Goal: Task Accomplishment & Management: Manage account settings

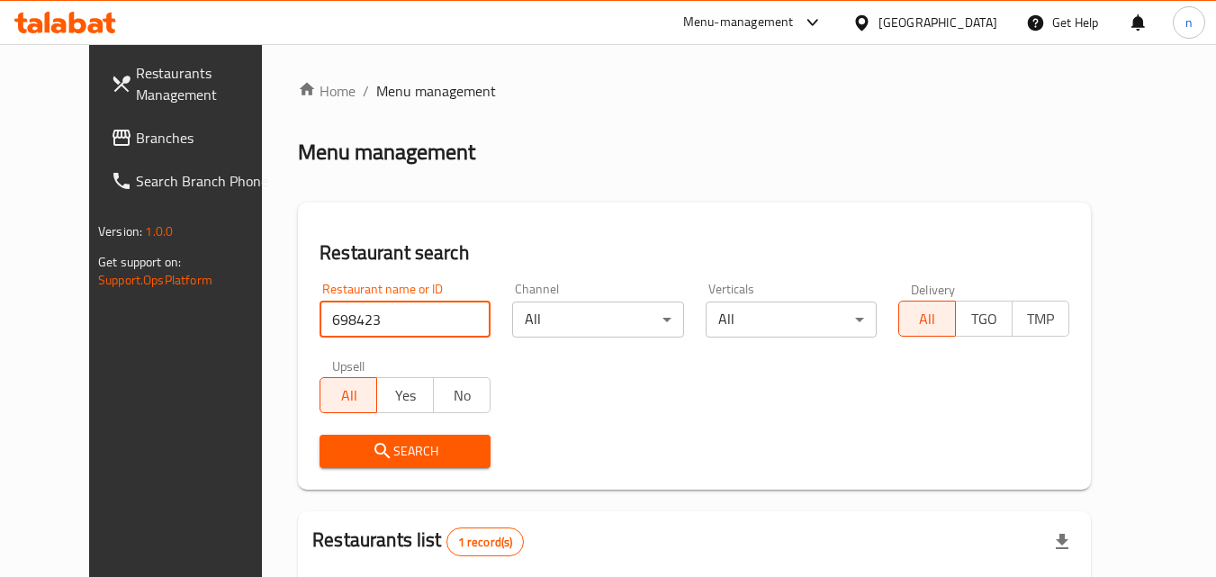
scroll to position [211, 0]
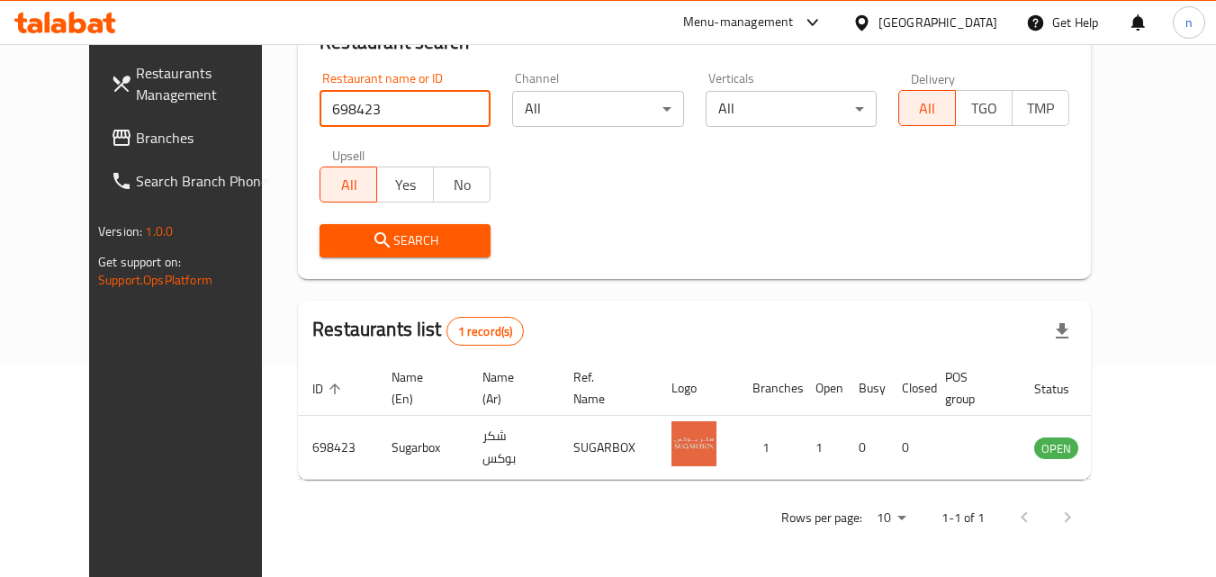
click at [963, 18] on div "[GEOGRAPHIC_DATA]" at bounding box center [938, 23] width 119 height 20
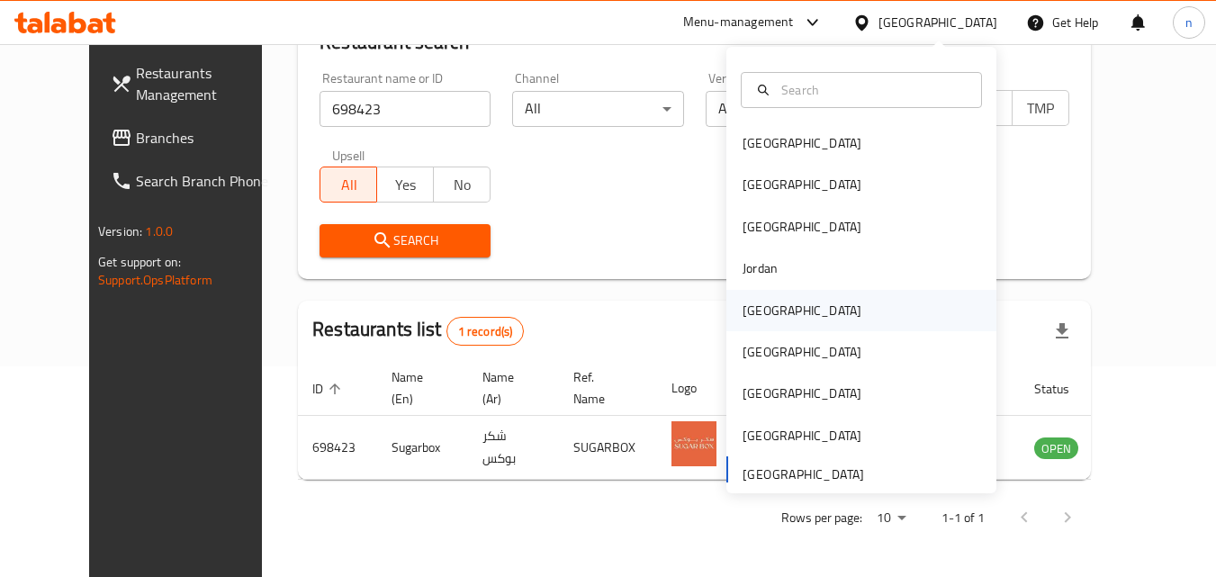
click at [749, 313] on div "[GEOGRAPHIC_DATA]" at bounding box center [802, 311] width 119 height 20
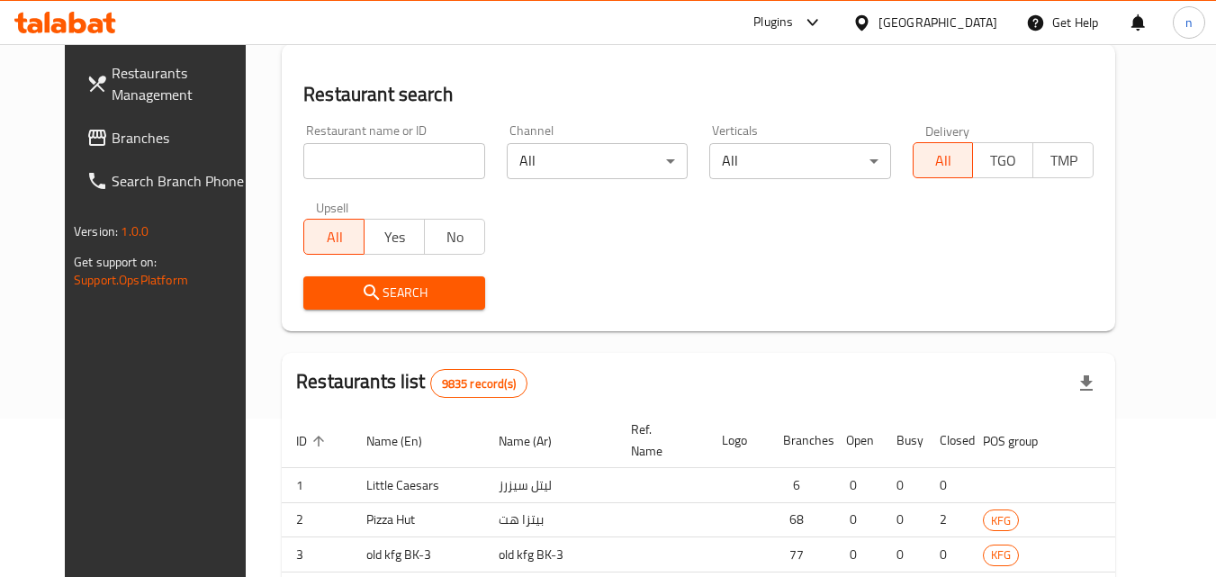
scroll to position [211, 0]
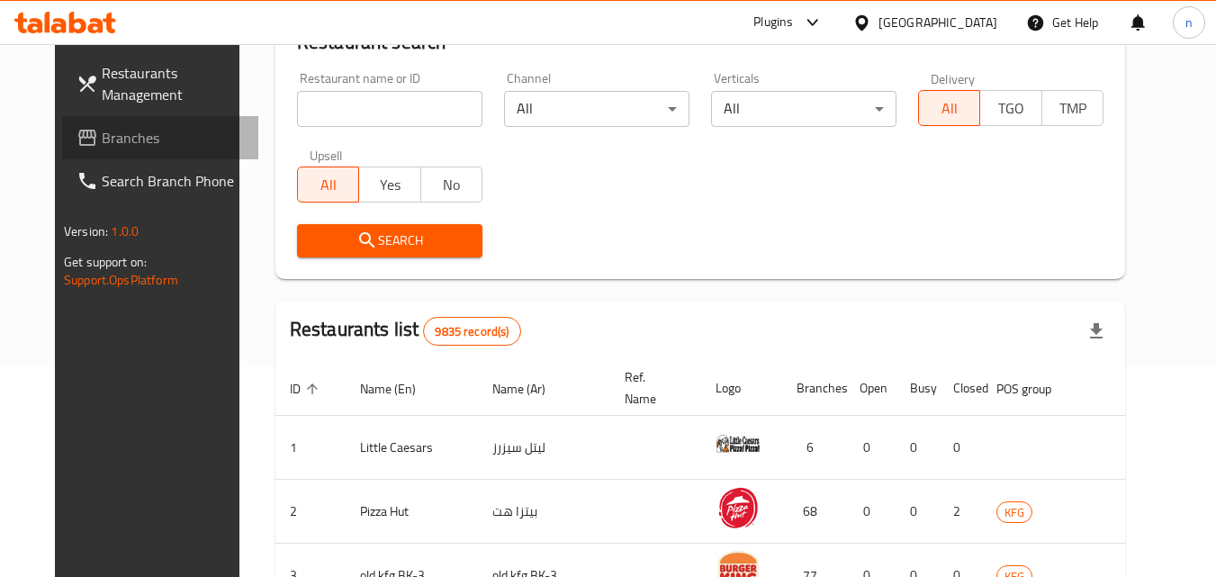
click at [102, 139] on span "Branches" at bounding box center [173, 138] width 142 height 22
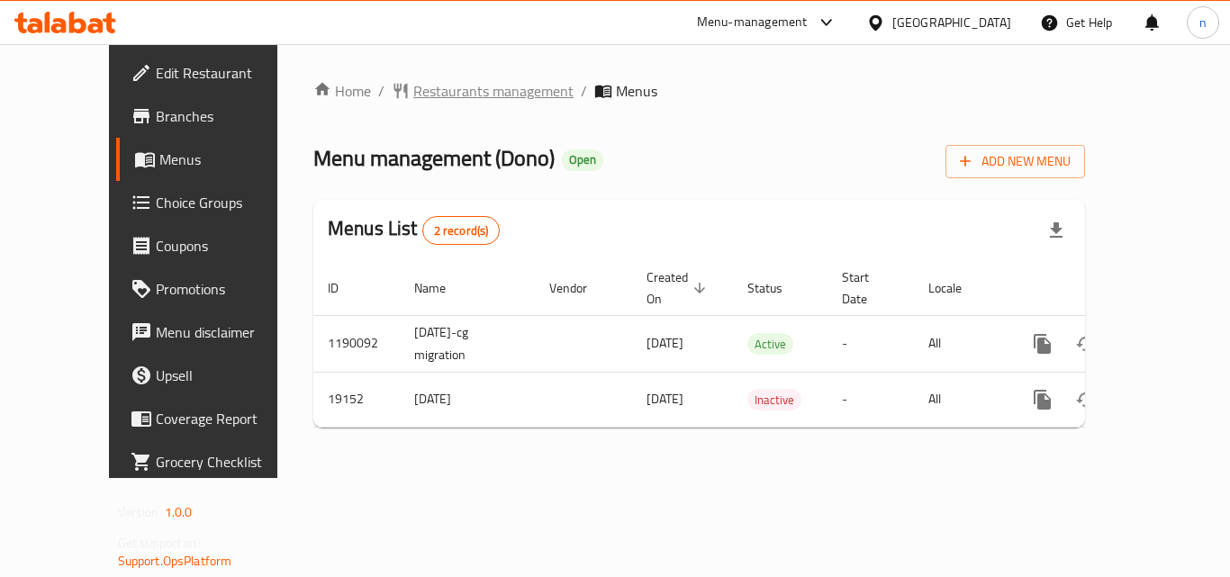
click at [434, 100] on span "Restaurants management" at bounding box center [493, 91] width 160 height 22
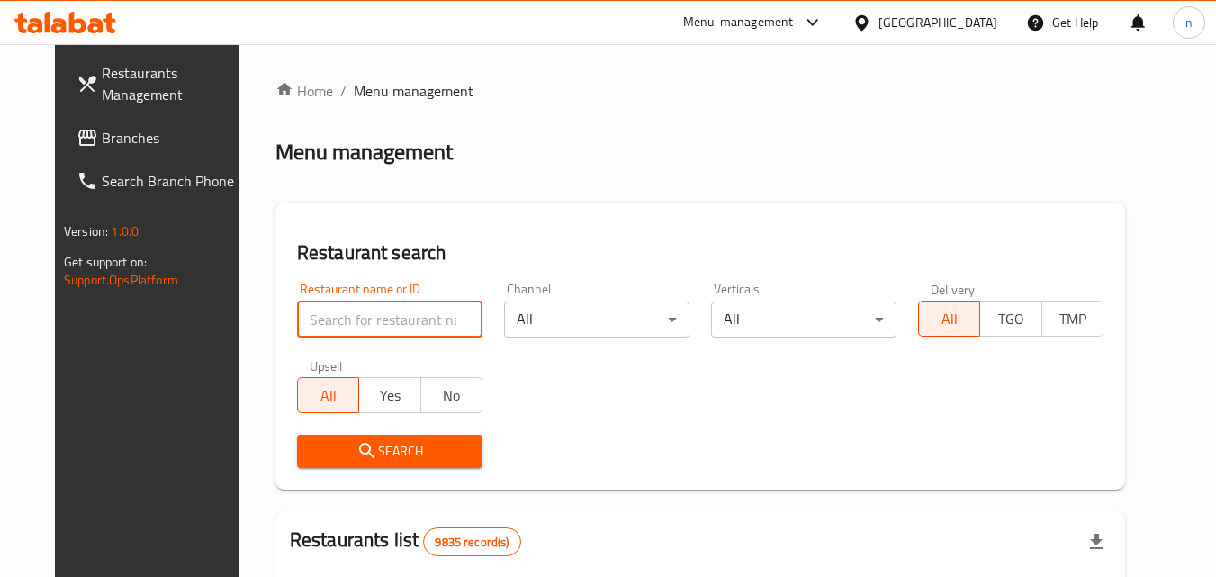
click at [405, 324] on input "search" at bounding box center [389, 320] width 185 height 36
paste input "10275"
type input "10275"
click button "Search" at bounding box center [389, 451] width 185 height 33
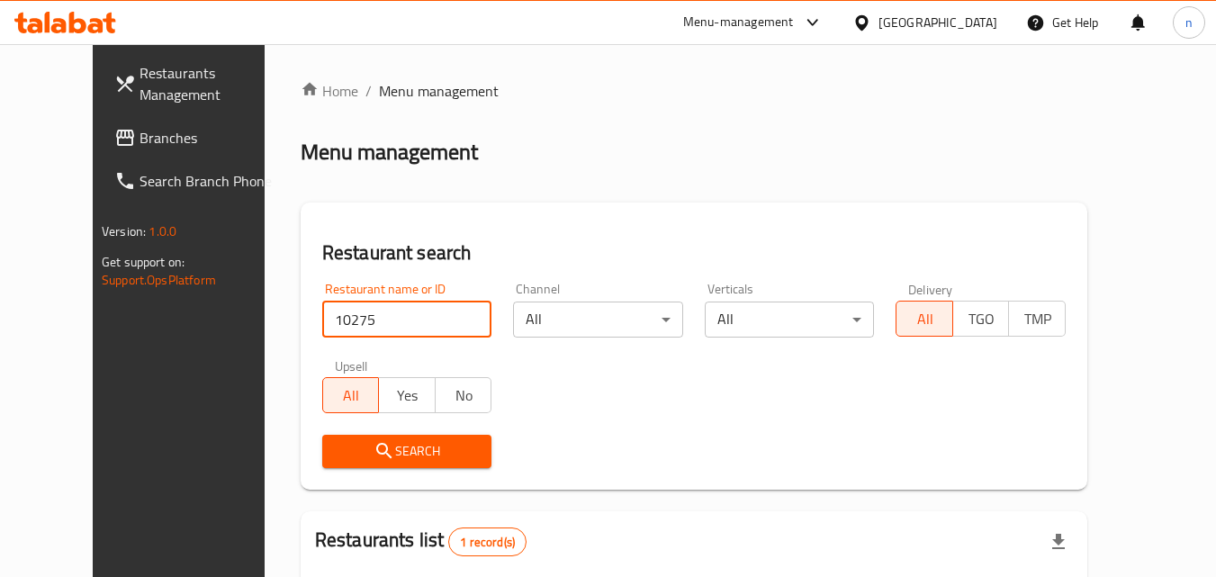
scroll to position [211, 0]
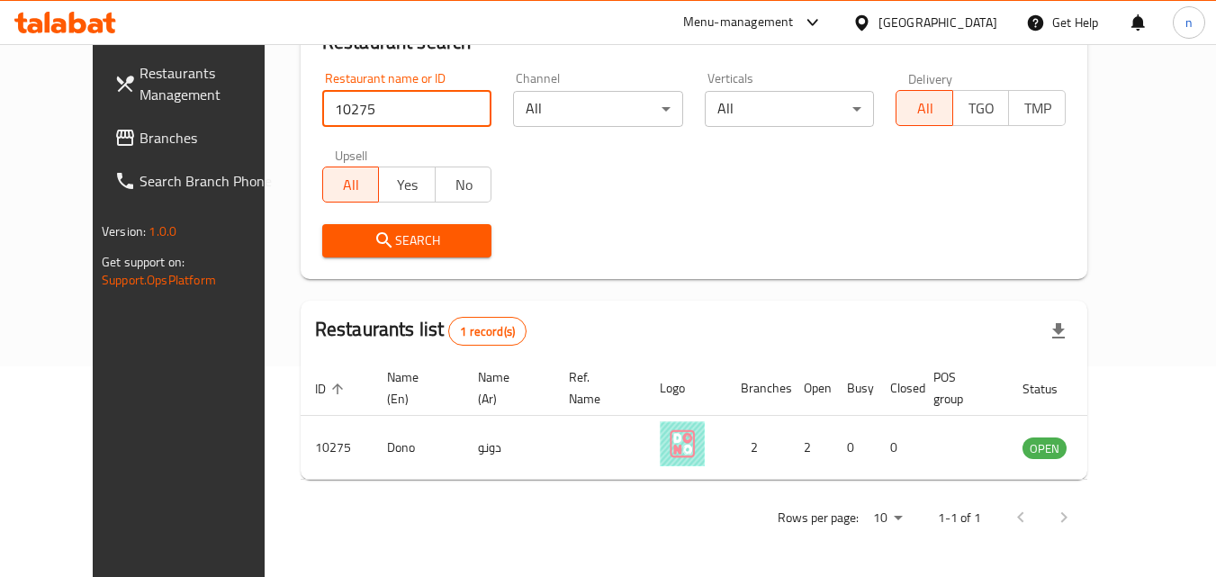
click at [970, 25] on div "[GEOGRAPHIC_DATA]" at bounding box center [938, 23] width 119 height 20
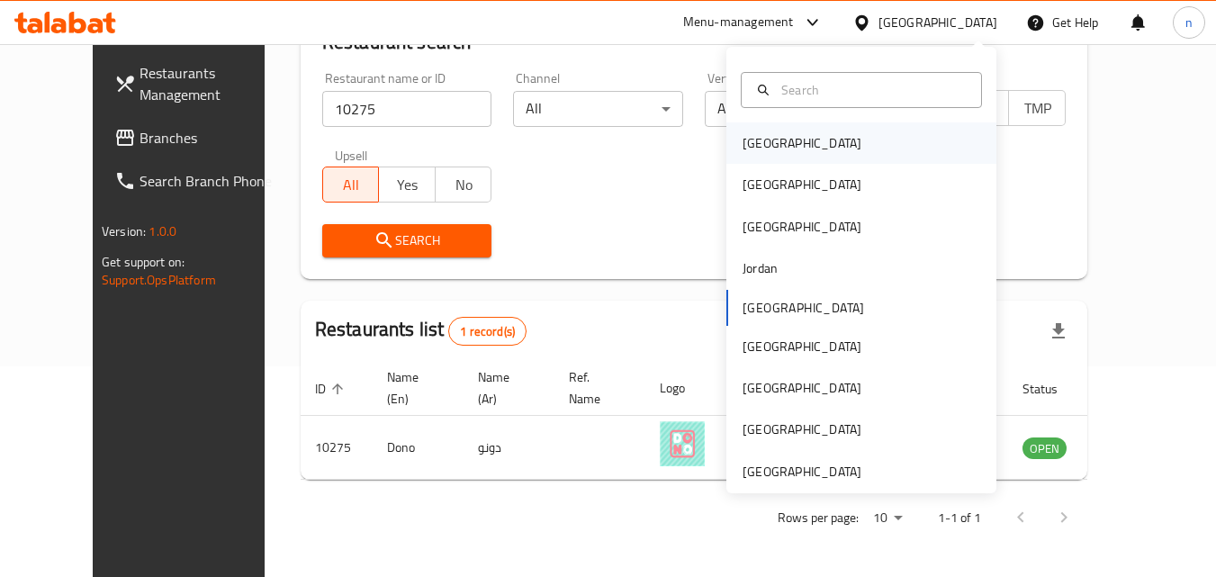
click at [757, 134] on div "[GEOGRAPHIC_DATA]" at bounding box center [802, 143] width 119 height 20
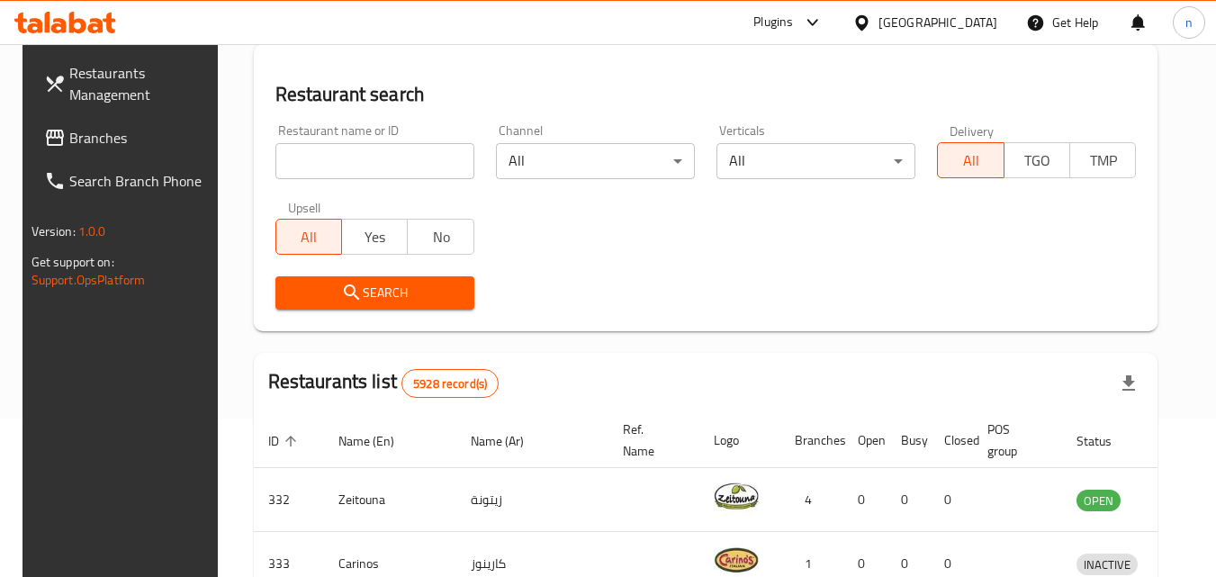
scroll to position [211, 0]
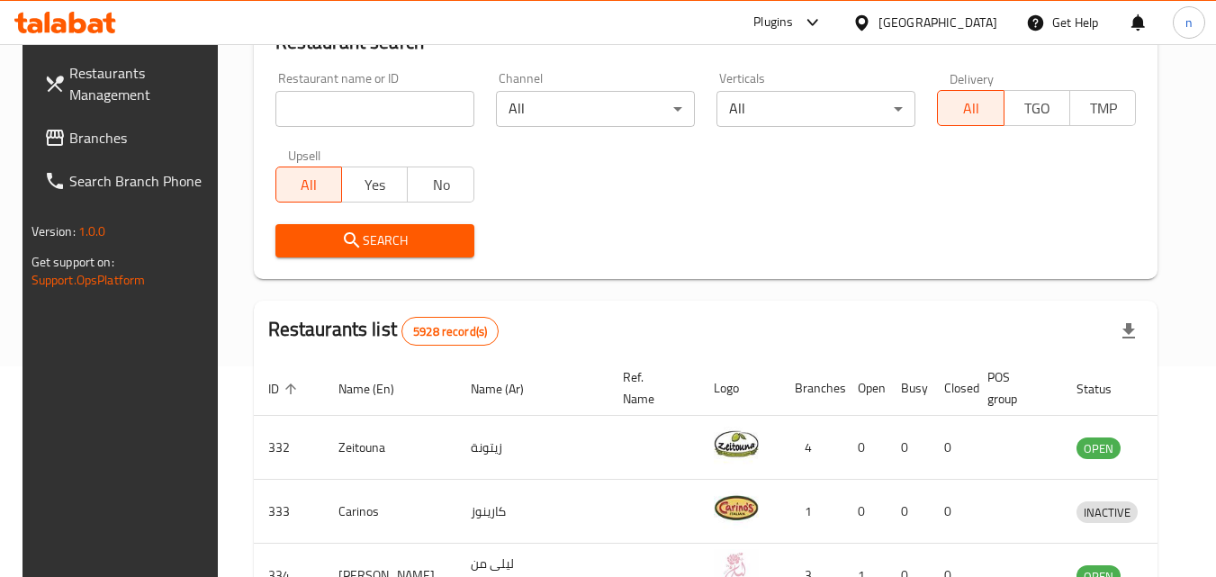
click at [109, 139] on span "Branches" at bounding box center [140, 138] width 142 height 22
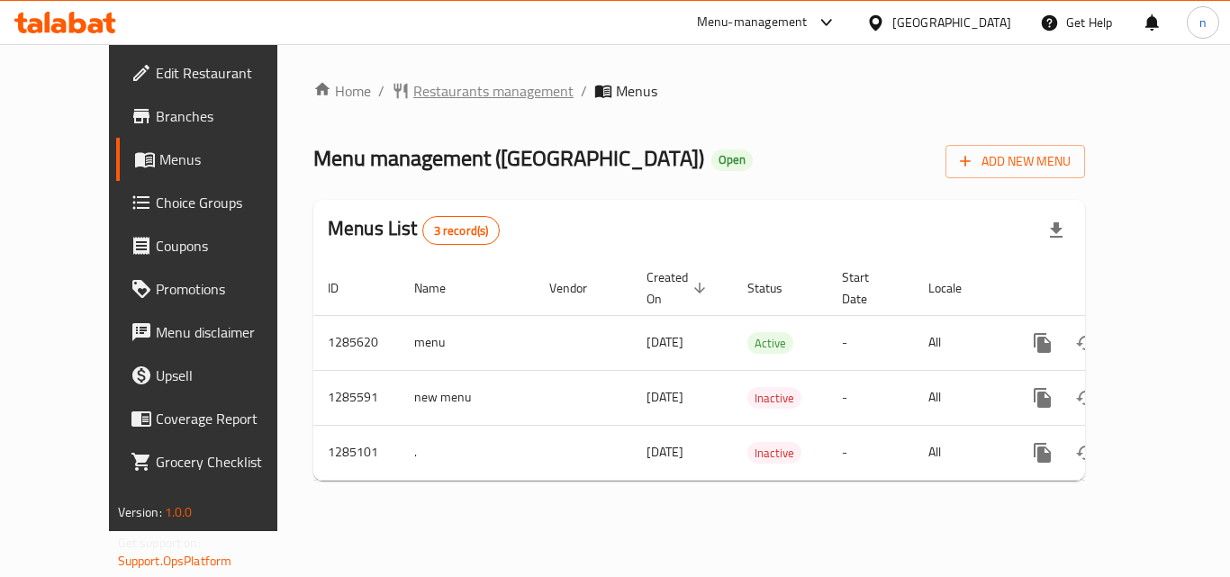
click at [420, 95] on span "Restaurants management" at bounding box center [493, 91] width 160 height 22
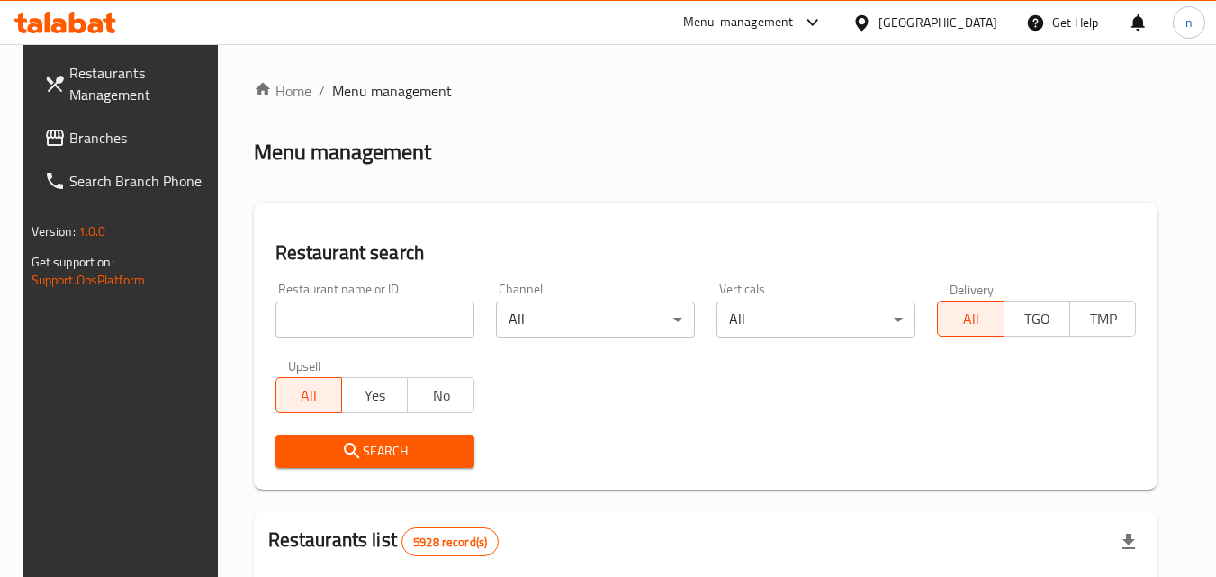
click at [384, 330] on input "search" at bounding box center [375, 320] width 199 height 36
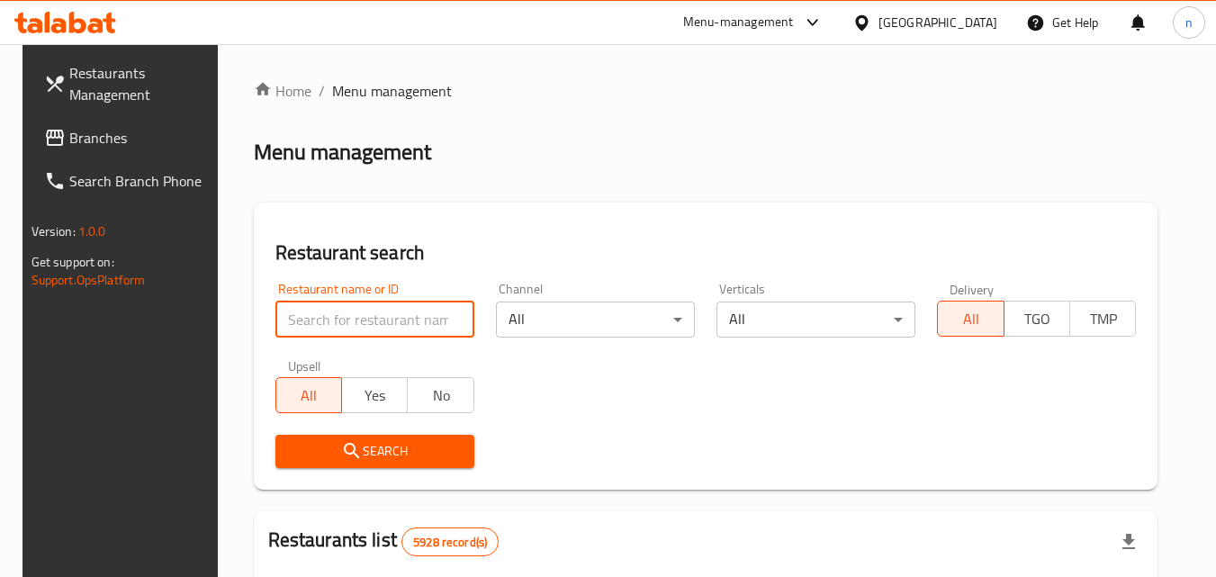
paste input "695700"
type input "695700"
click button "Search" at bounding box center [375, 451] width 199 height 33
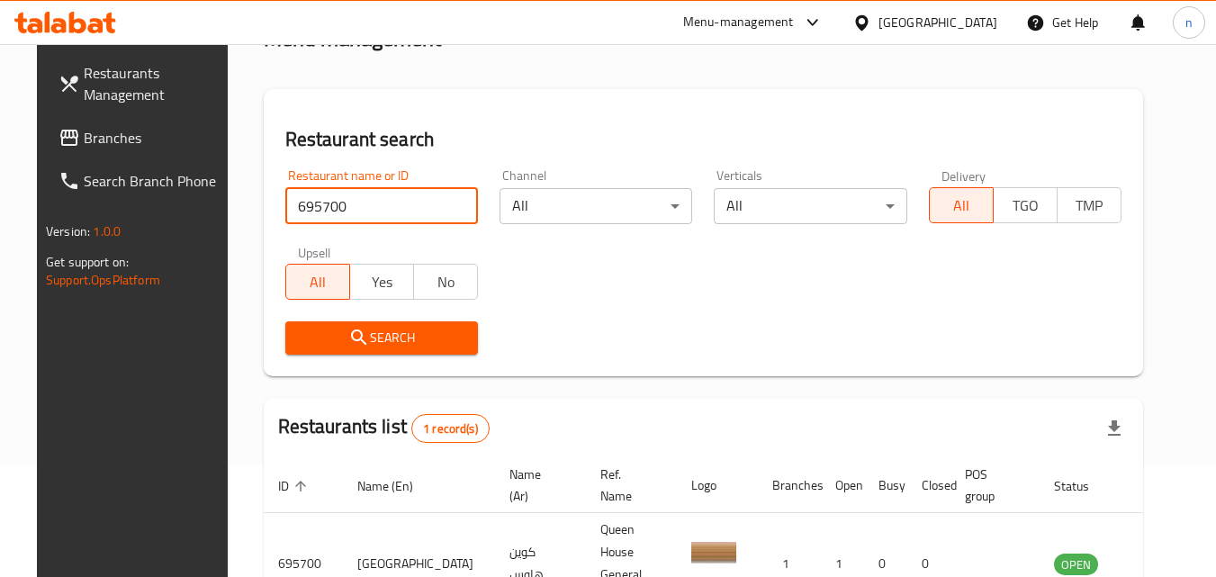
scroll to position [211, 0]
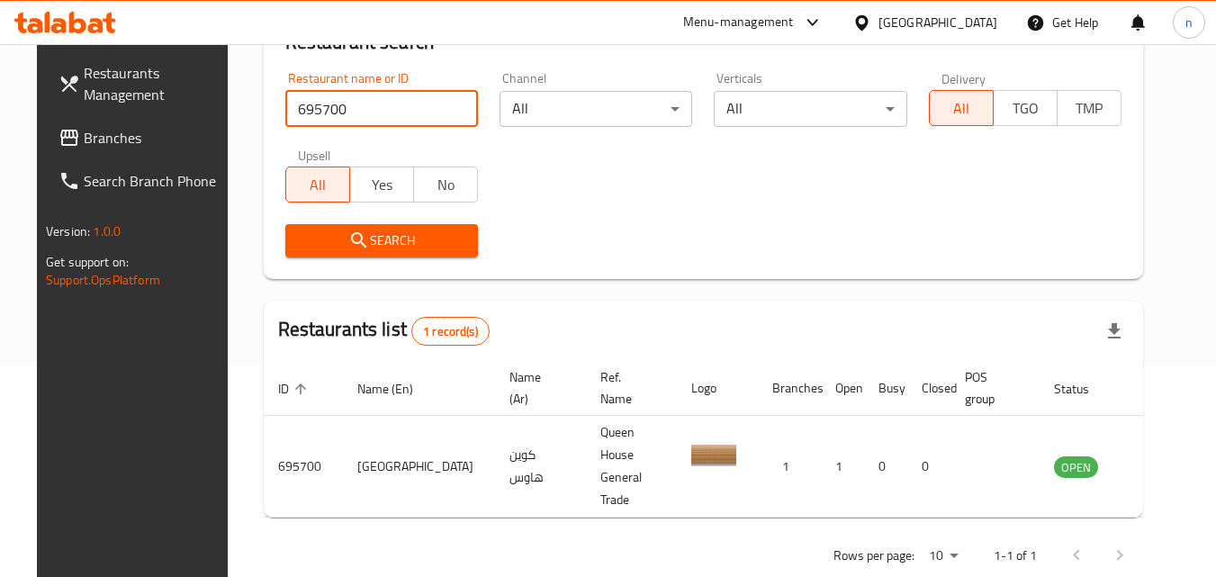
click at [968, 23] on div "Bahrain" at bounding box center [938, 23] width 119 height 20
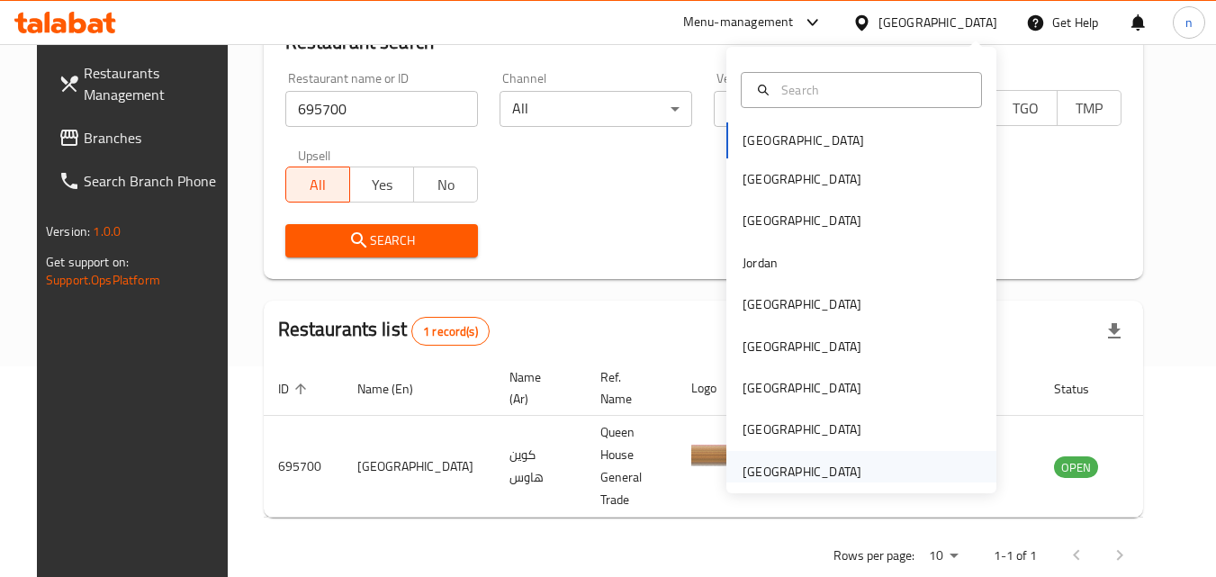
click at [782, 463] on div "[GEOGRAPHIC_DATA]" at bounding box center [802, 472] width 119 height 20
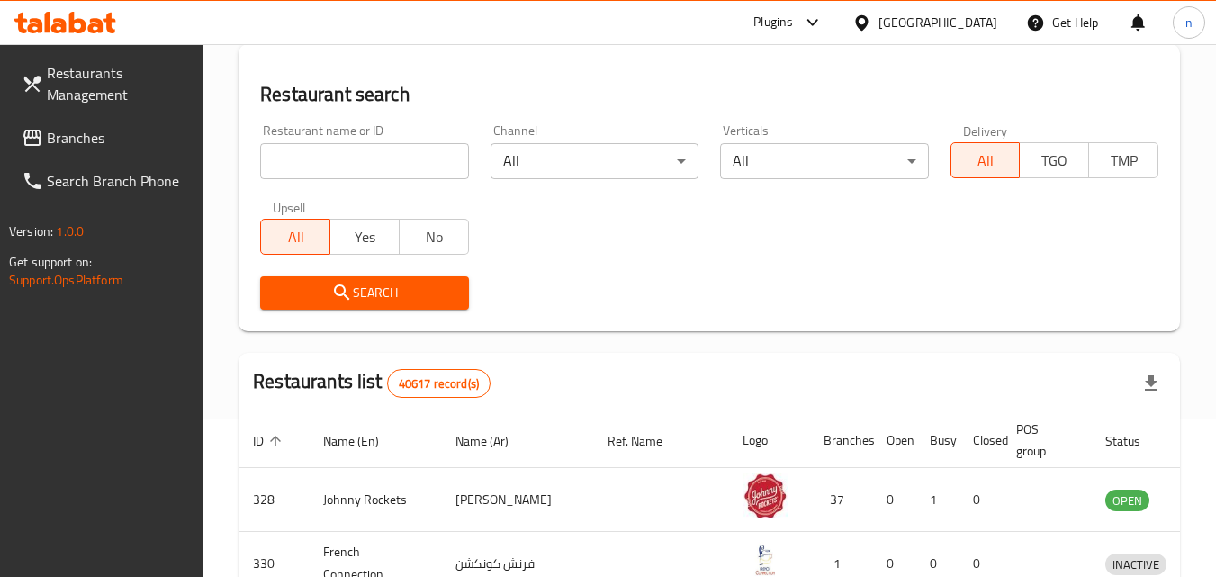
scroll to position [211, 0]
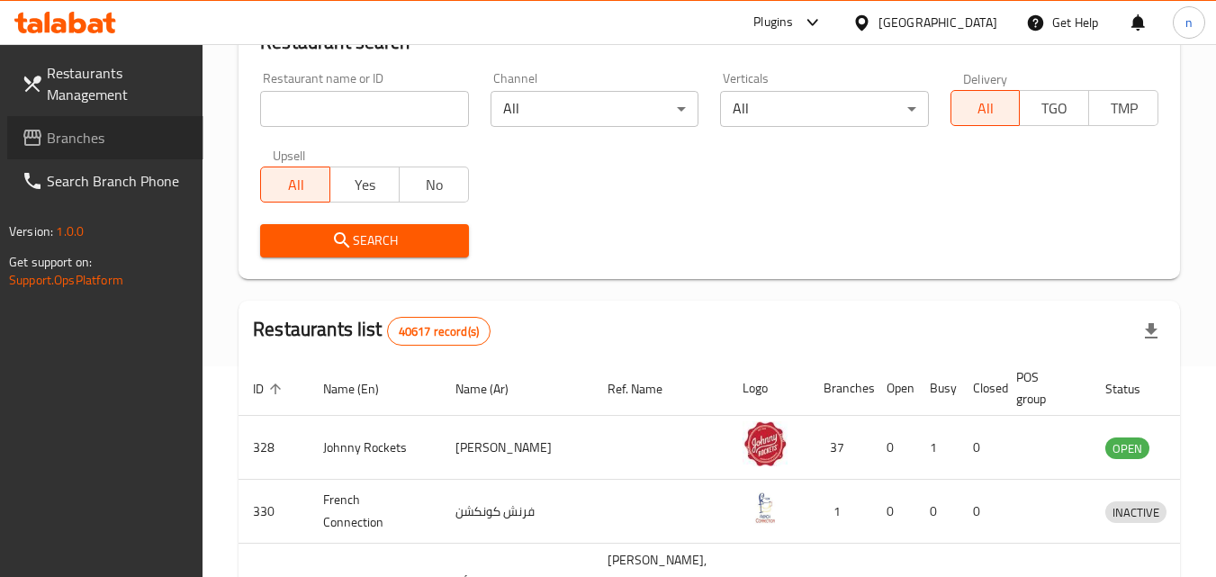
click at [95, 130] on span "Branches" at bounding box center [118, 138] width 142 height 22
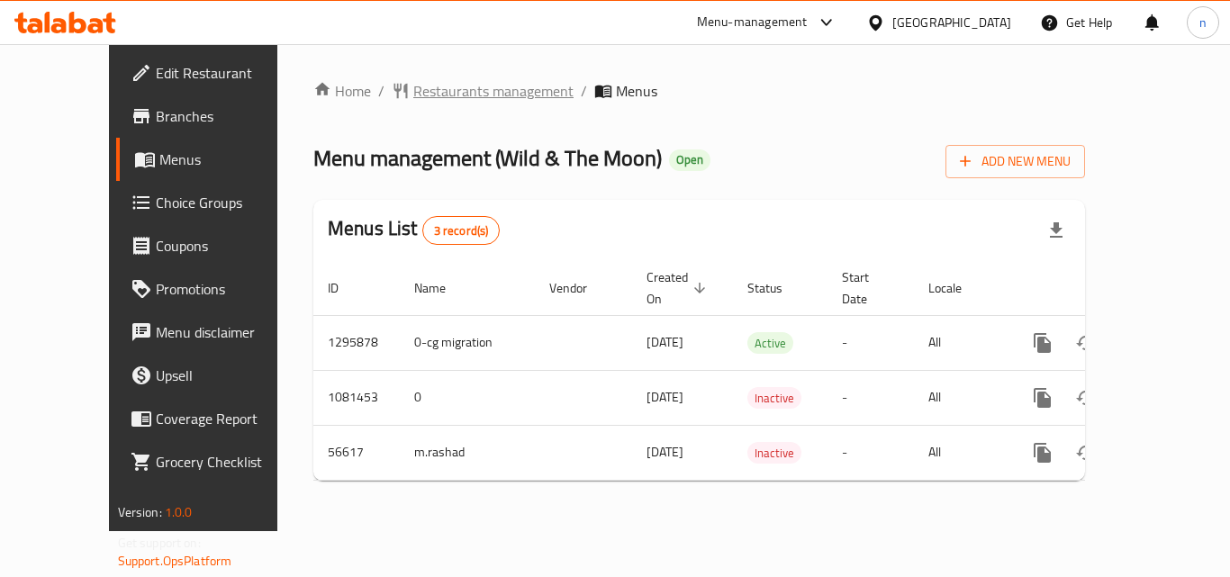
click at [425, 93] on span "Restaurants management" at bounding box center [493, 91] width 160 height 22
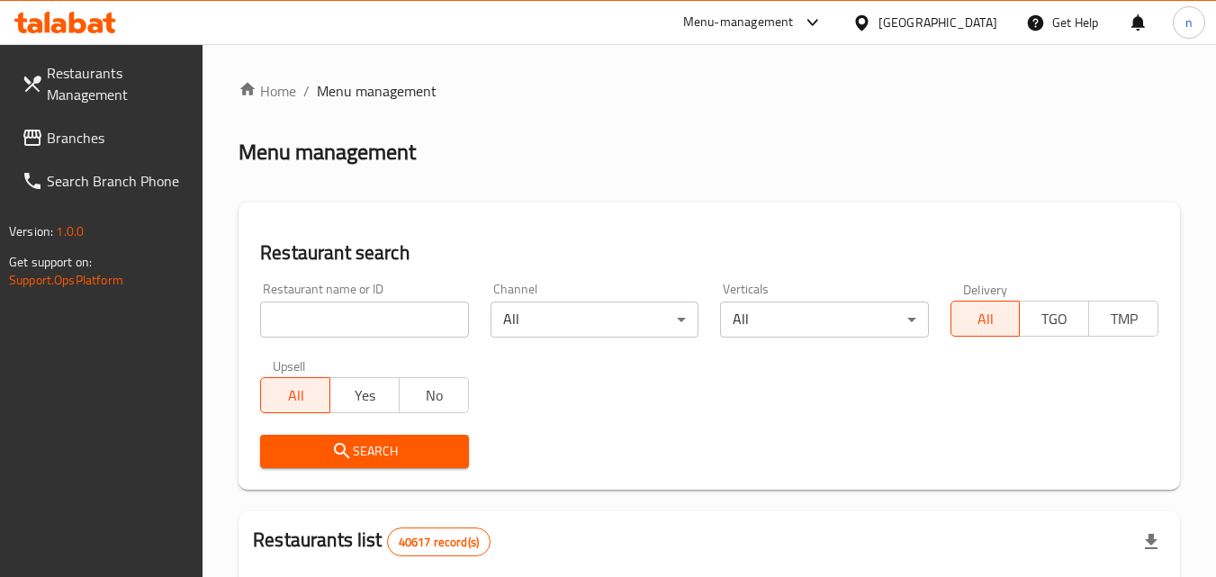
click at [384, 312] on input "search" at bounding box center [364, 320] width 208 height 36
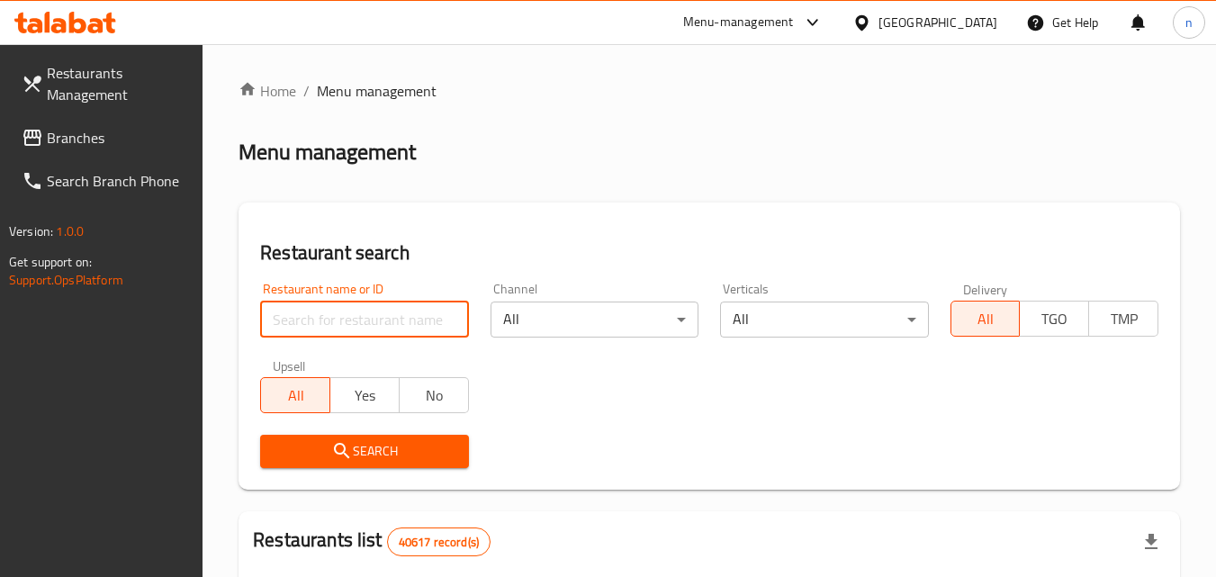
paste input "27624"
type input "27624"
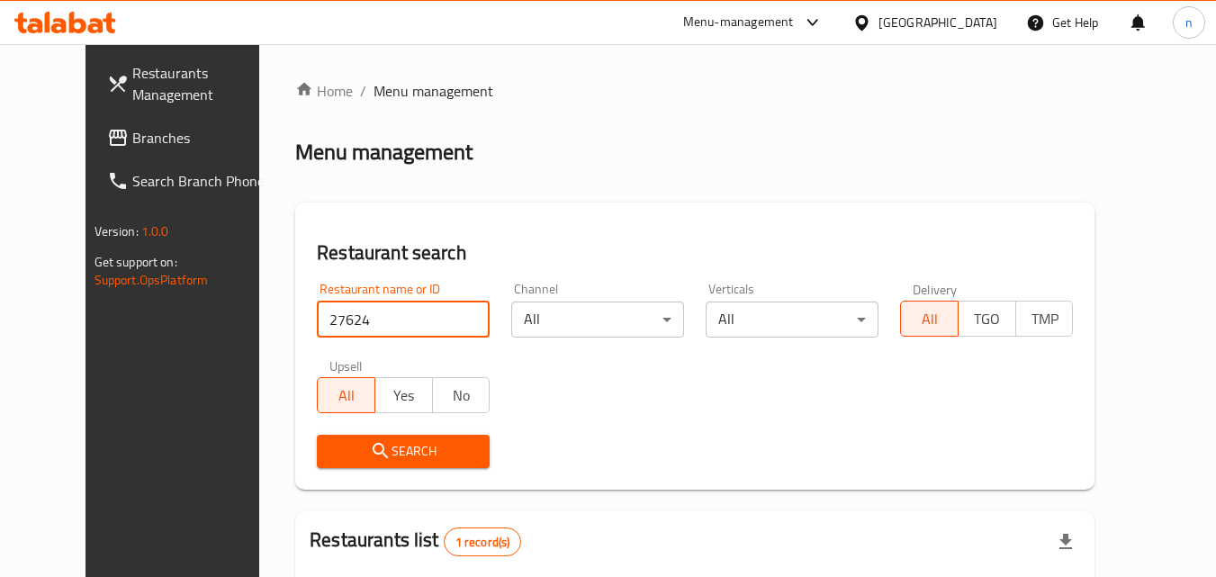
scroll to position [211, 0]
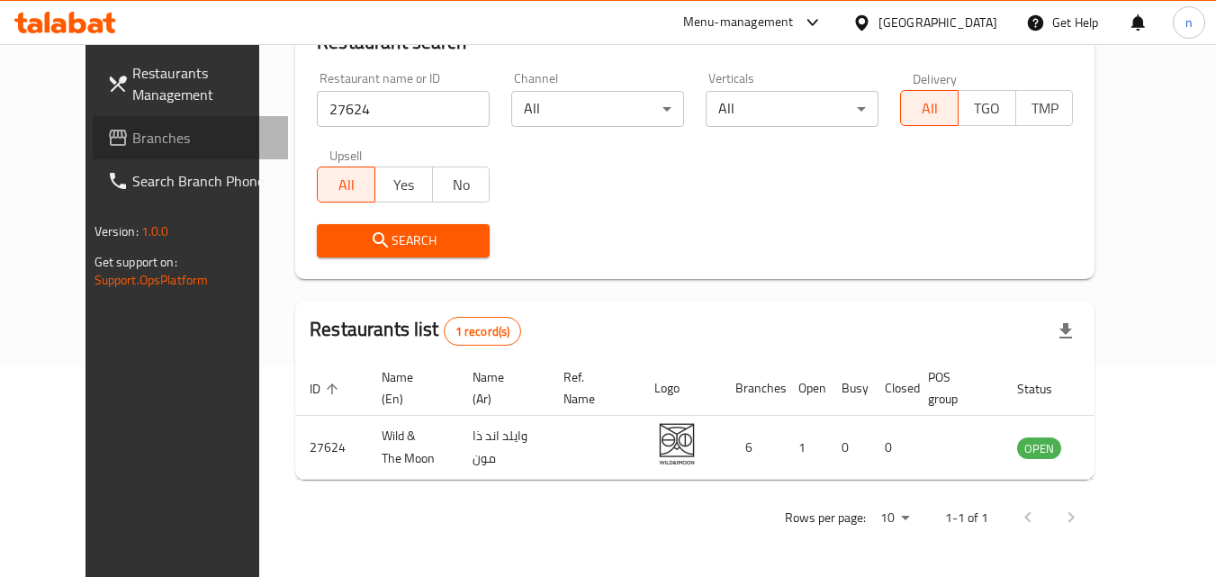
click at [132, 141] on span "Branches" at bounding box center [203, 138] width 142 height 22
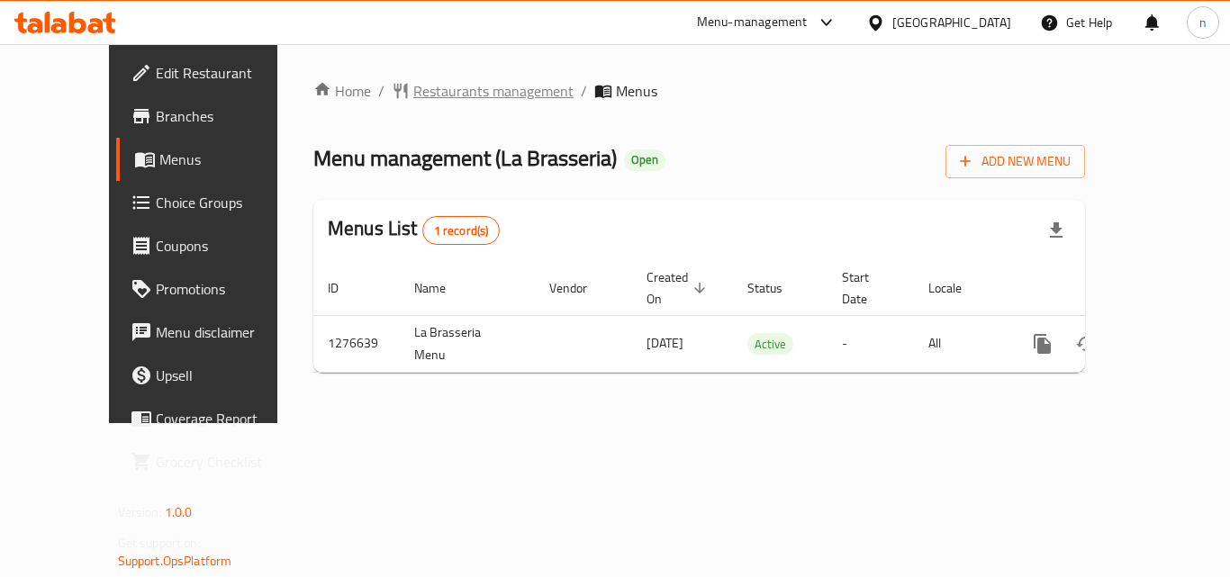
click at [468, 88] on span "Restaurants management" at bounding box center [493, 91] width 160 height 22
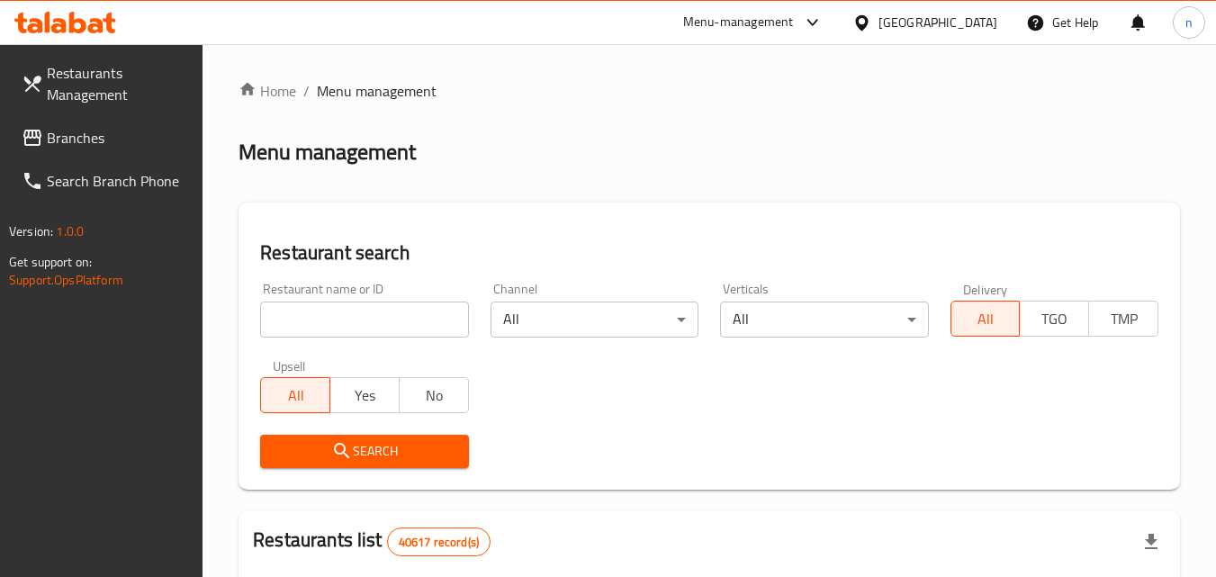
drag, startPoint x: 388, startPoint y: 332, endPoint x: 376, endPoint y: 323, distance: 14.8
click at [388, 332] on input "search" at bounding box center [364, 320] width 208 height 36
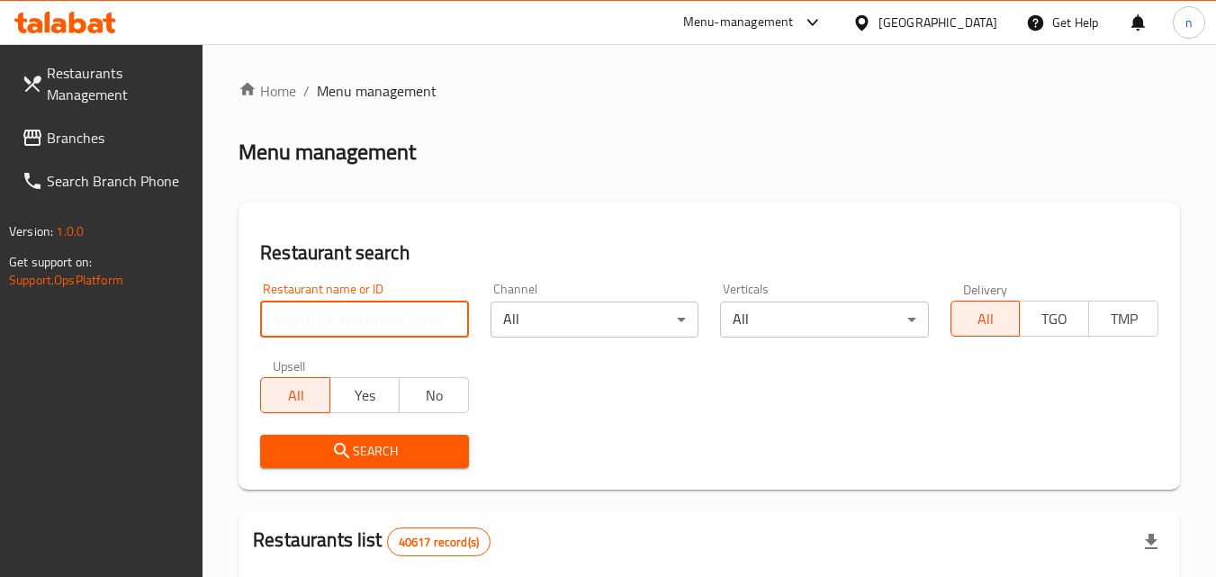
paste input "692036"
type input "692036"
click button "Search" at bounding box center [364, 451] width 208 height 33
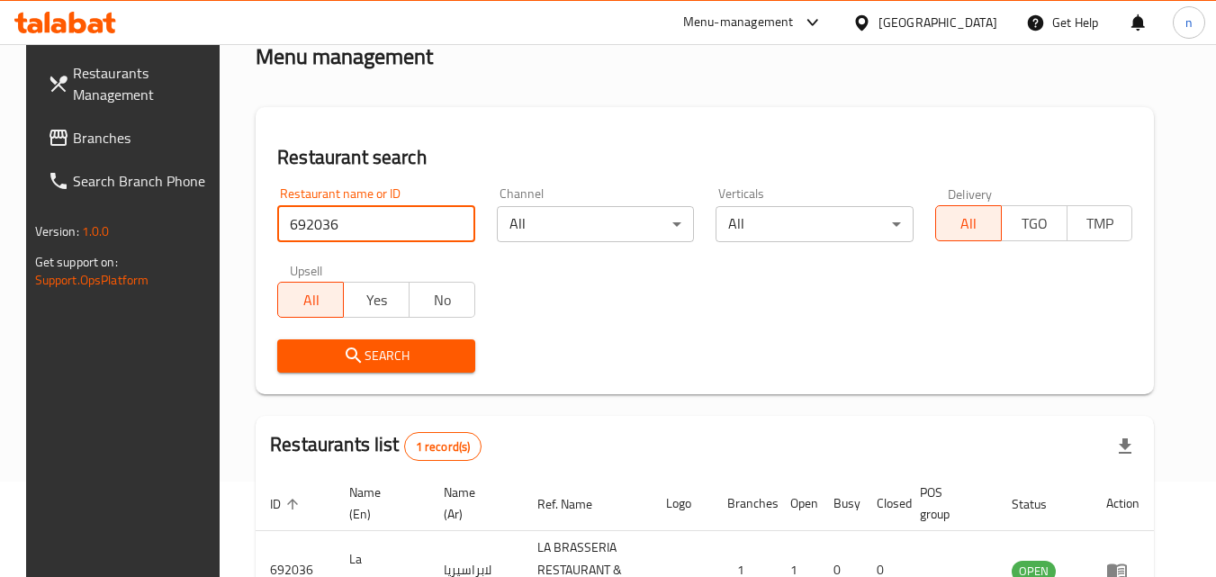
scroll to position [226, 0]
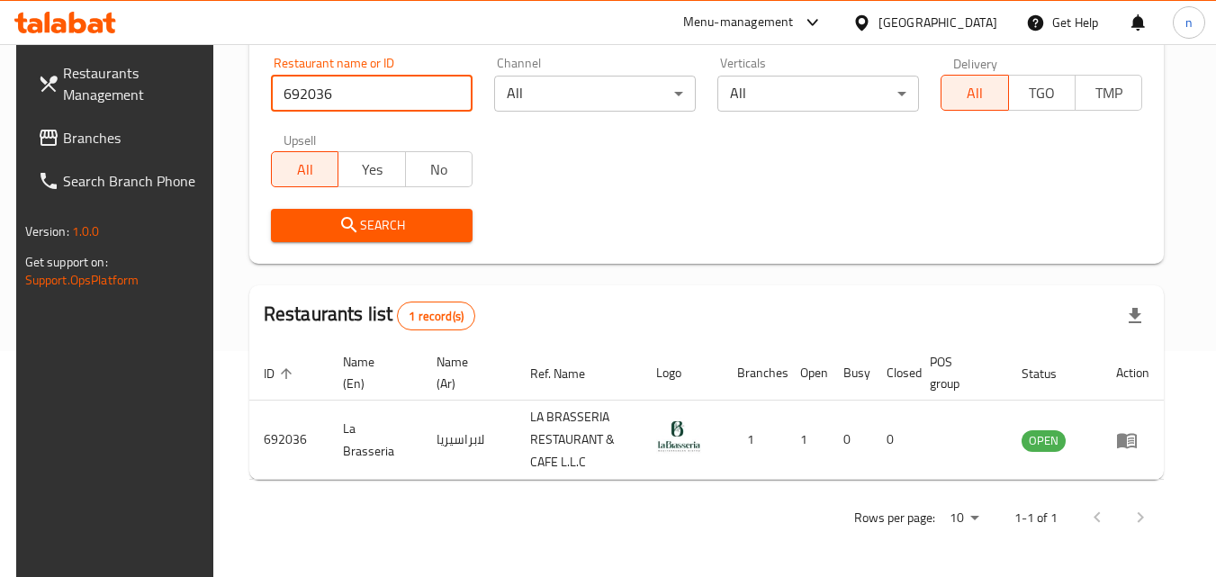
click at [928, 19] on div "[GEOGRAPHIC_DATA]" at bounding box center [938, 23] width 119 height 20
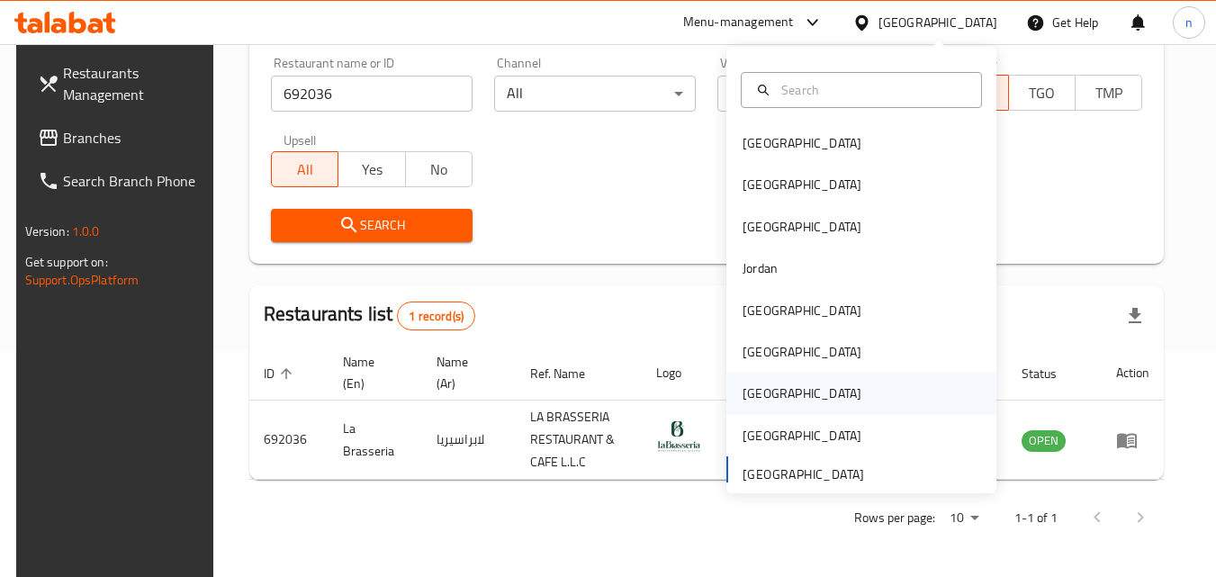
click at [745, 391] on div "[GEOGRAPHIC_DATA]" at bounding box center [802, 394] width 119 height 20
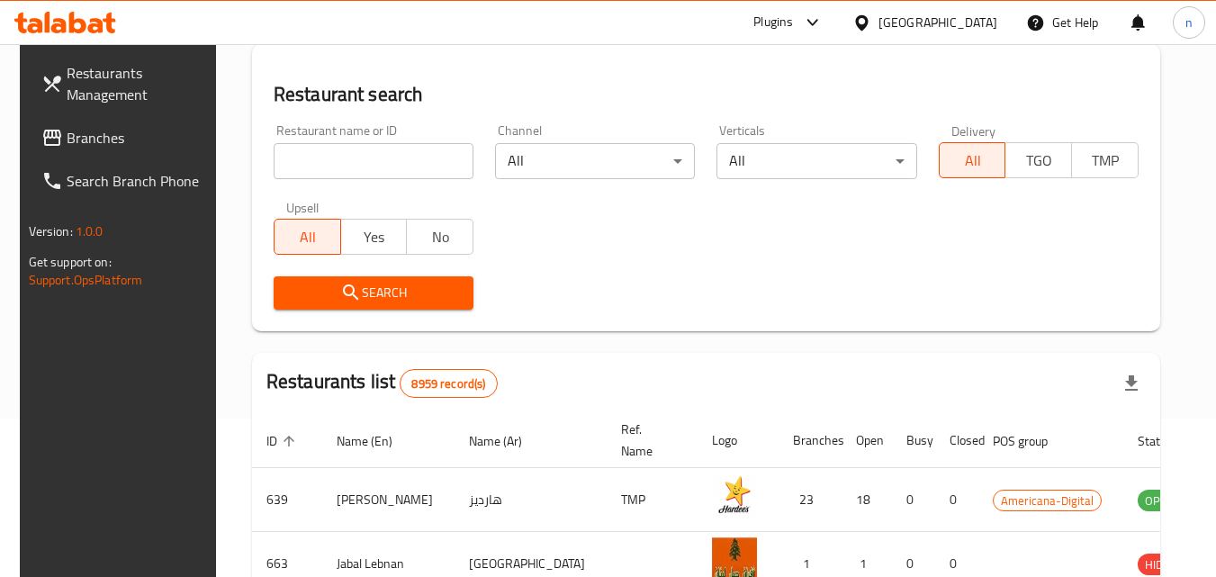
scroll to position [226, 0]
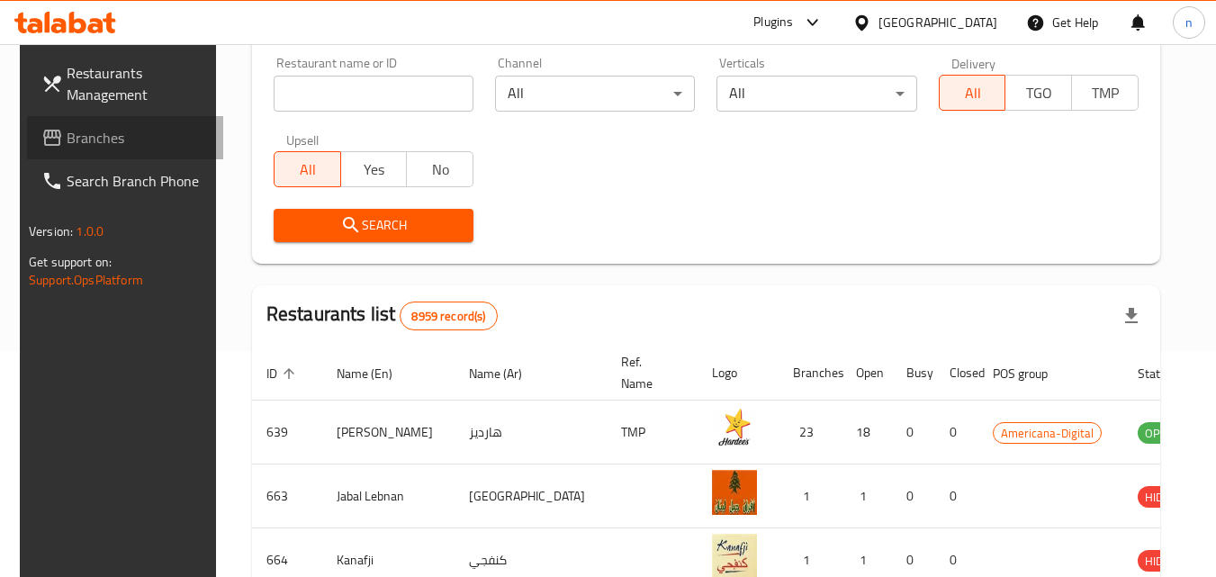
click at [73, 138] on span "Branches" at bounding box center [138, 138] width 142 height 22
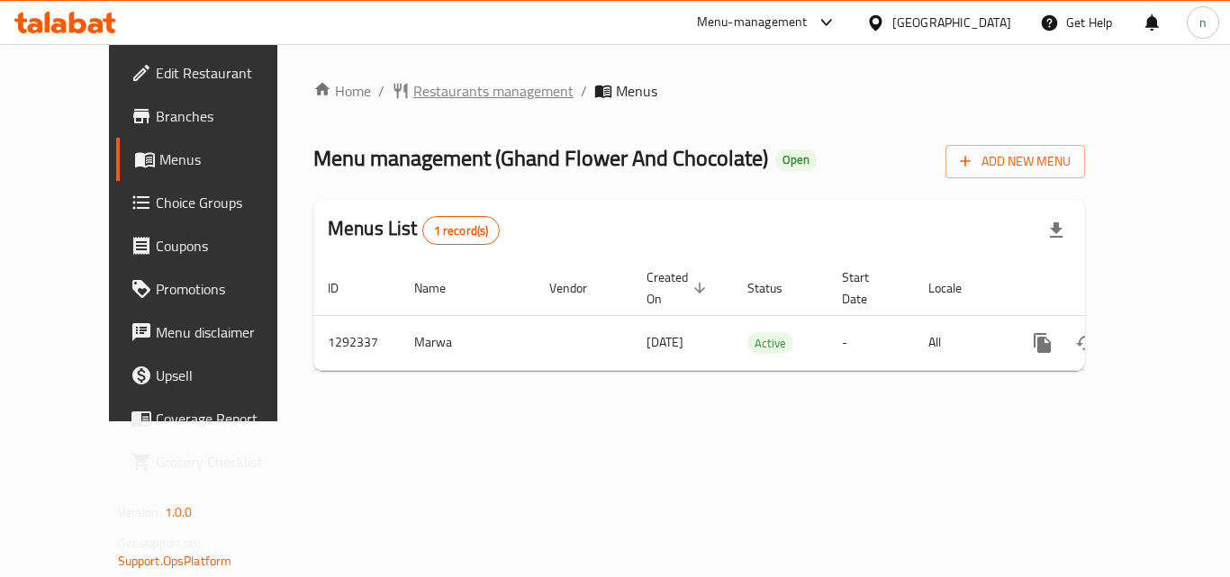
click at [429, 87] on span "Restaurants management" at bounding box center [493, 91] width 160 height 22
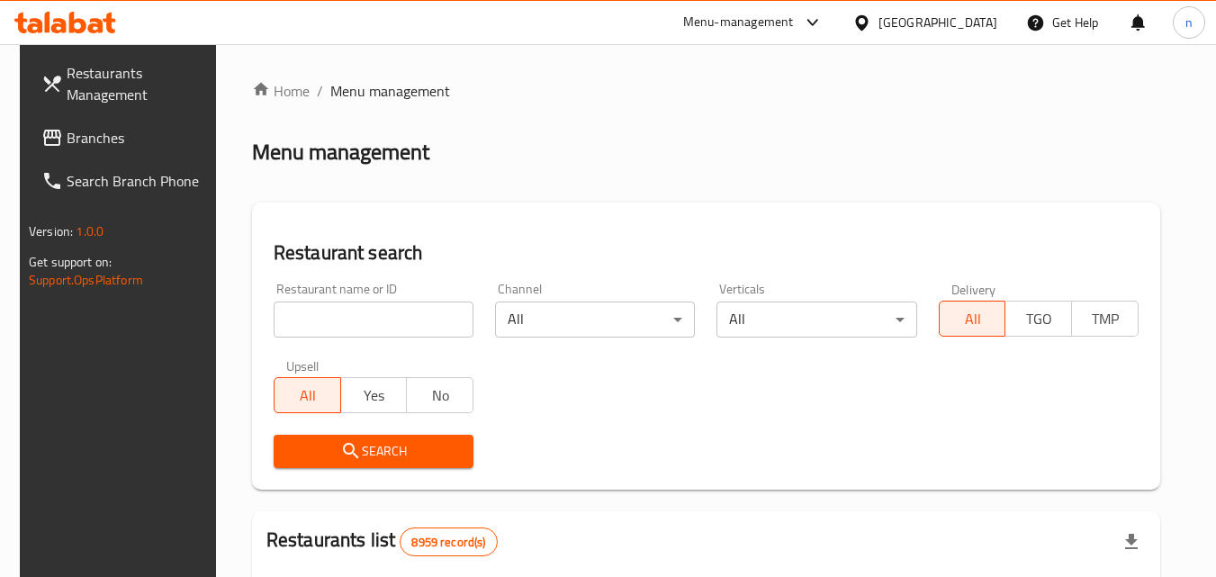
click at [351, 327] on input "search" at bounding box center [374, 320] width 200 height 36
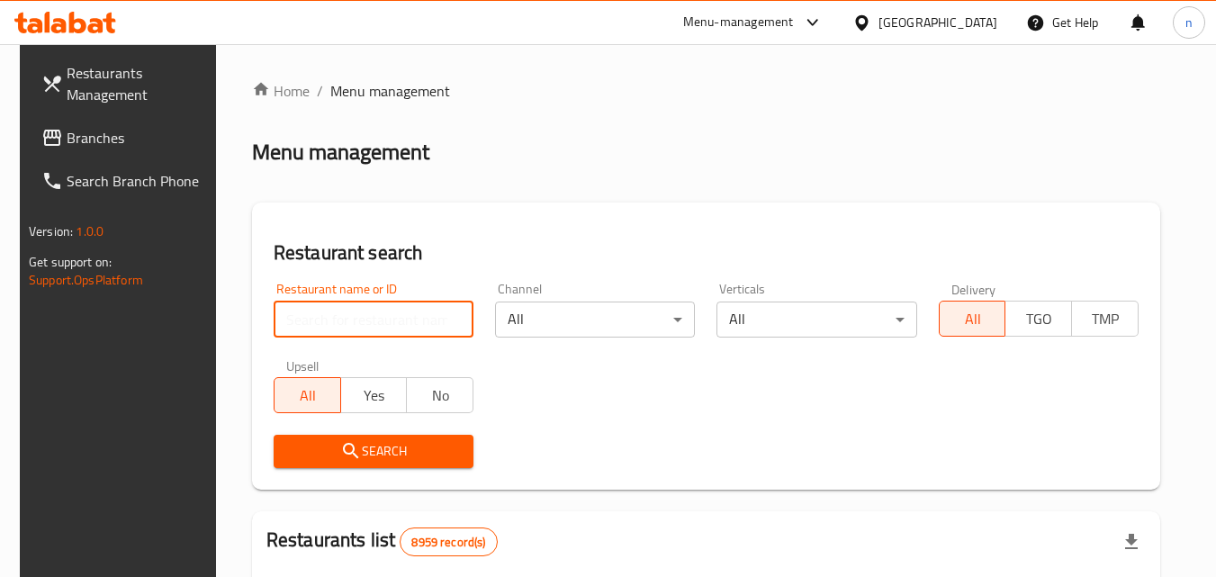
paste input "698945"
type input "698945"
click button "Search" at bounding box center [374, 451] width 200 height 33
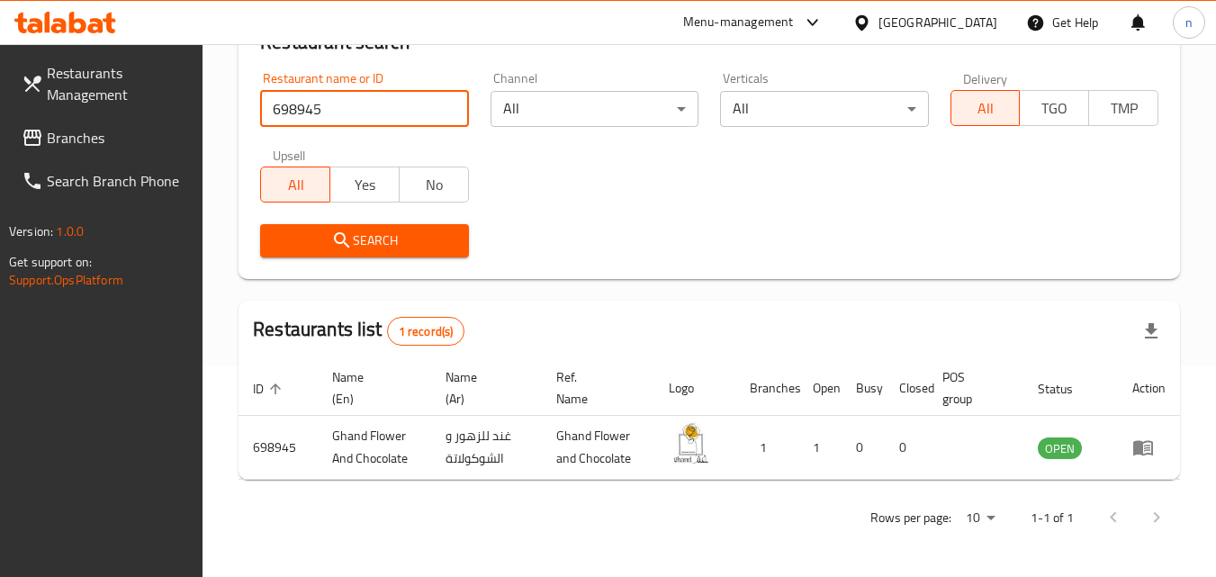
scroll to position [121, 0]
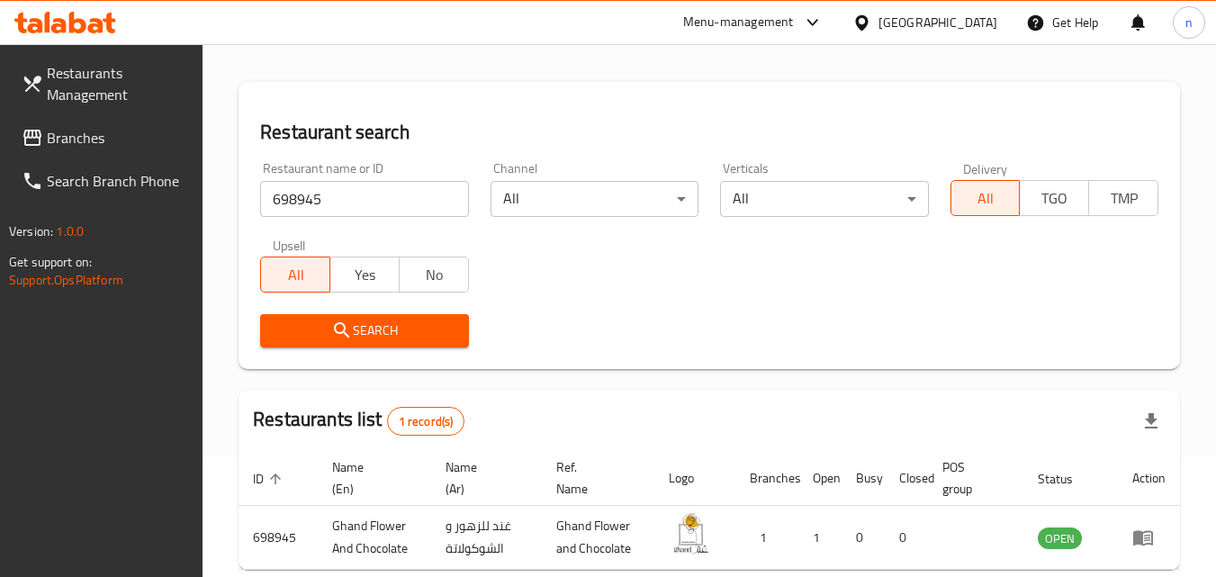
click at [983, 23] on div "Qatar" at bounding box center [938, 23] width 119 height 20
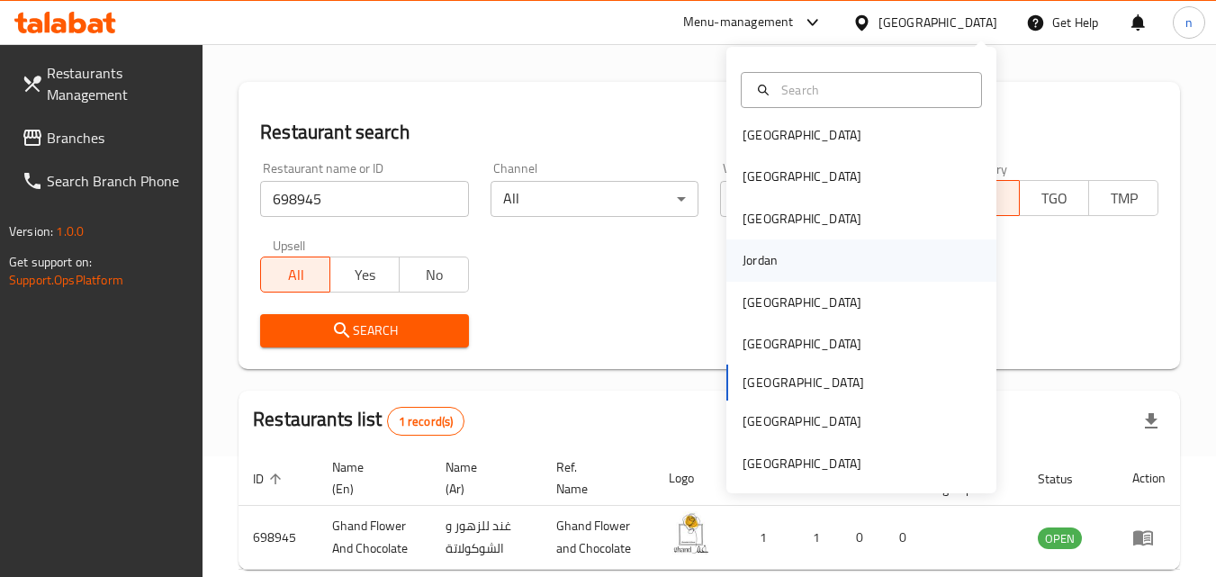
scroll to position [10, 0]
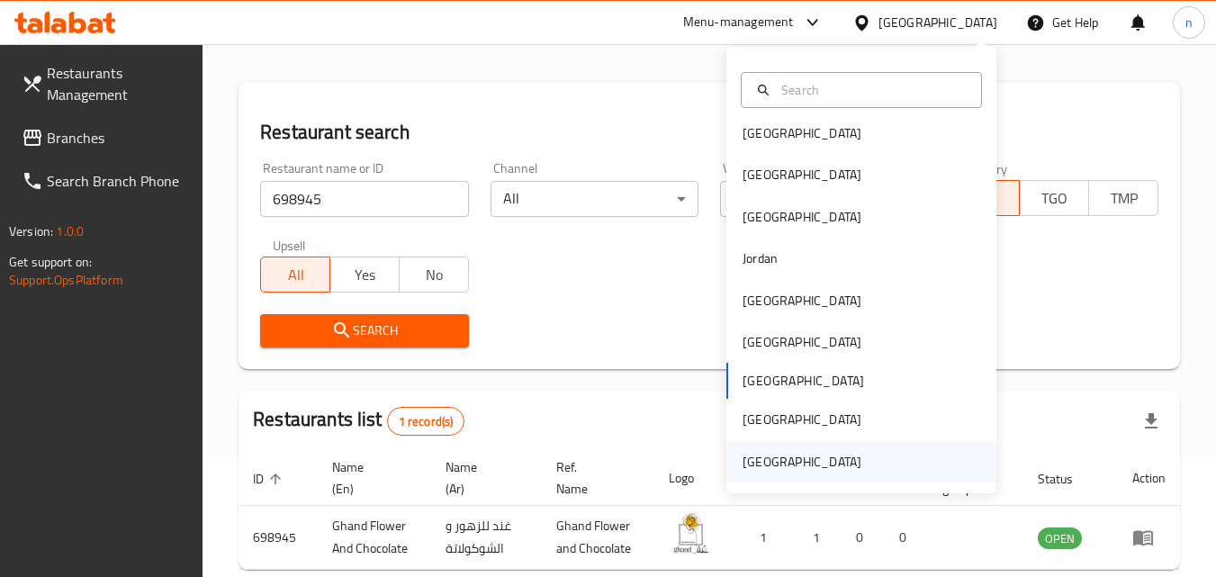
click at [829, 469] on div "[GEOGRAPHIC_DATA]" at bounding box center [802, 462] width 119 height 20
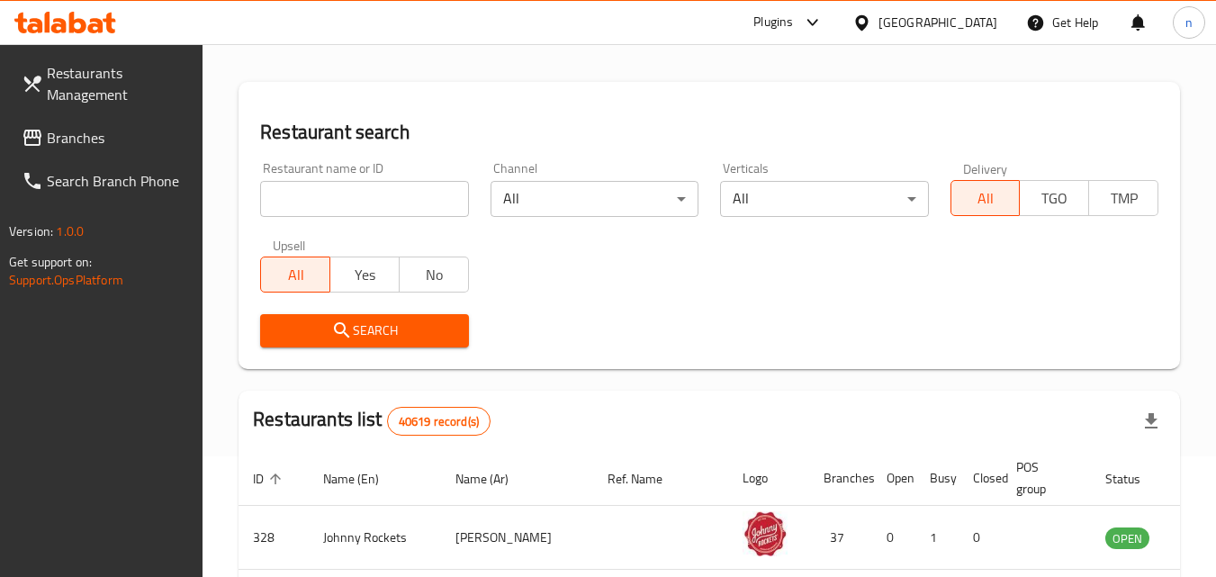
click at [95, 131] on span "Branches" at bounding box center [118, 138] width 142 height 22
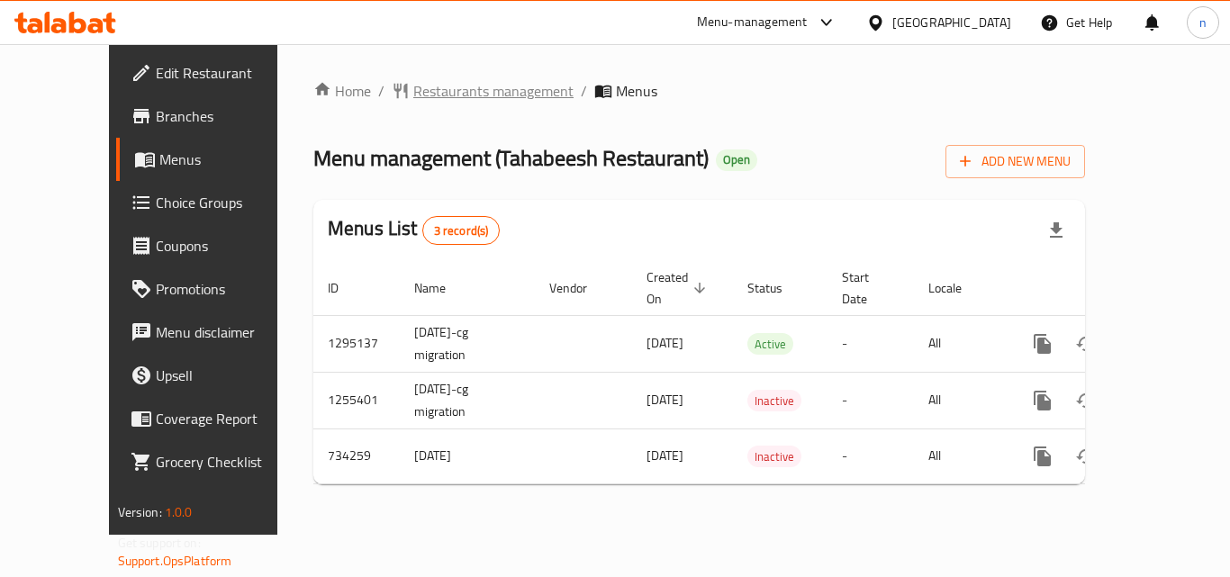
click at [431, 94] on span "Restaurants management" at bounding box center [493, 91] width 160 height 22
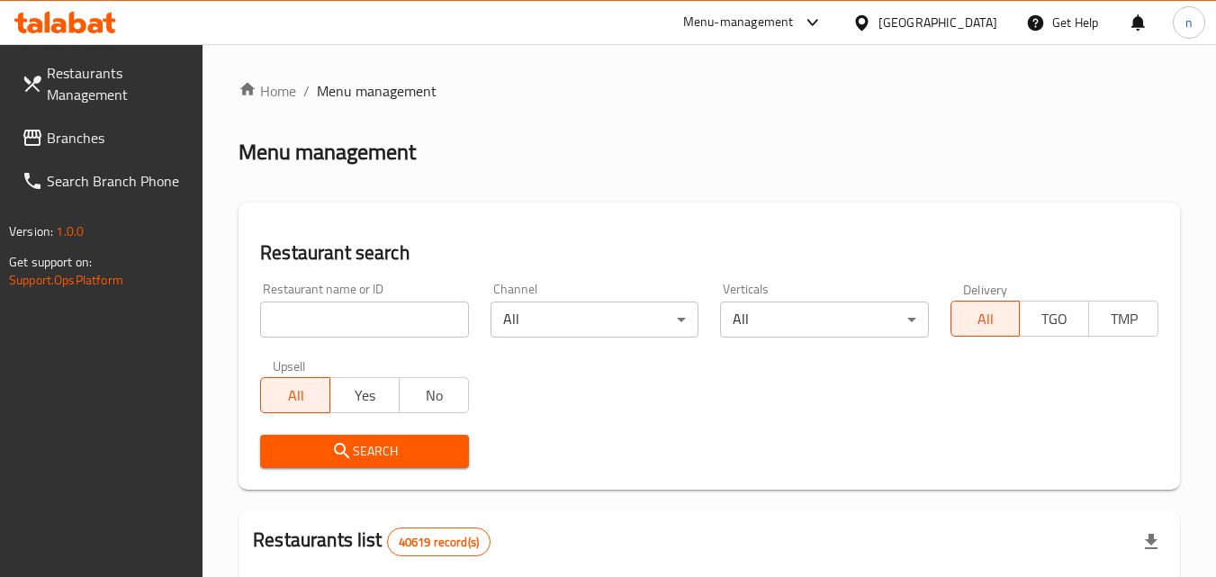
drag, startPoint x: 419, startPoint y: 324, endPoint x: 395, endPoint y: 314, distance: 25.4
click at [419, 324] on input "search" at bounding box center [364, 320] width 208 height 36
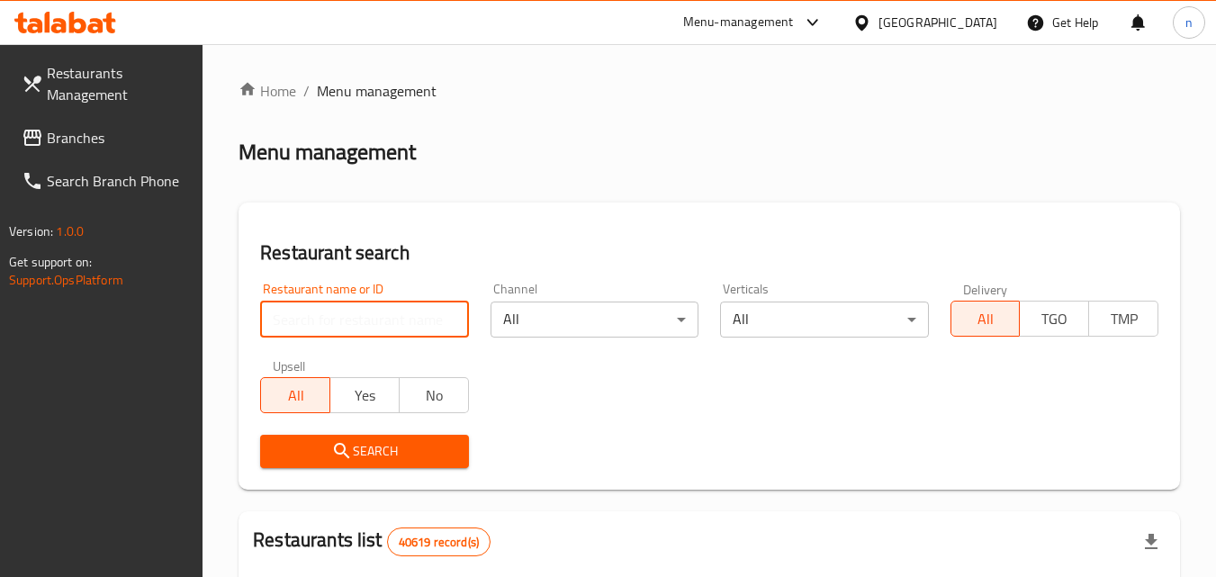
paste input "647006"
type input "647006"
click button "Search" at bounding box center [364, 451] width 208 height 33
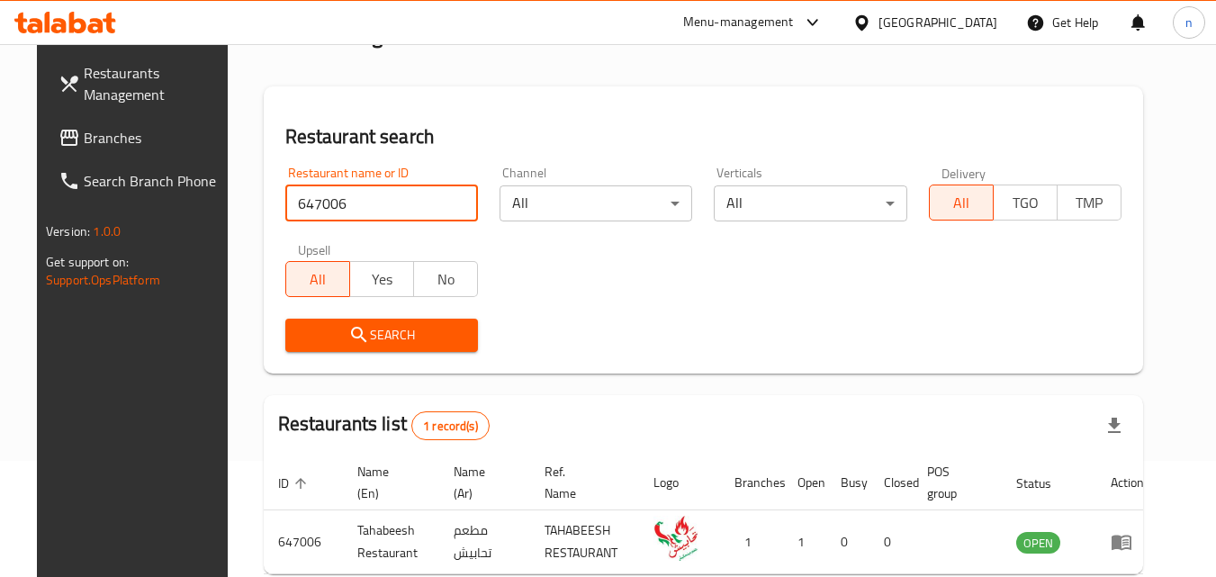
scroll to position [211, 0]
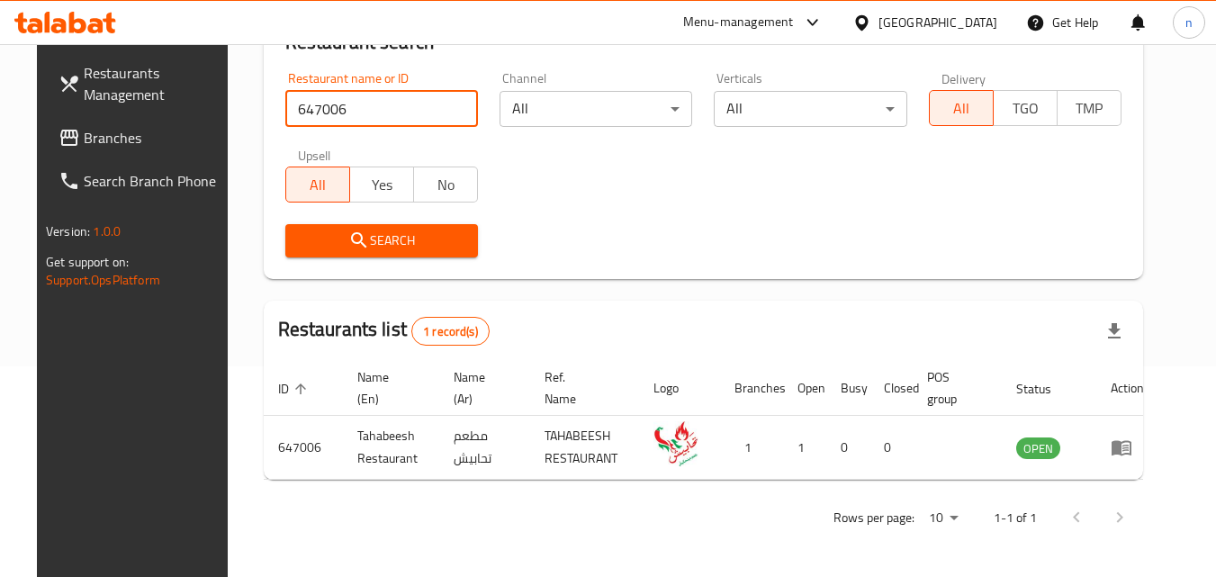
click at [95, 140] on span "Branches" at bounding box center [155, 138] width 142 height 22
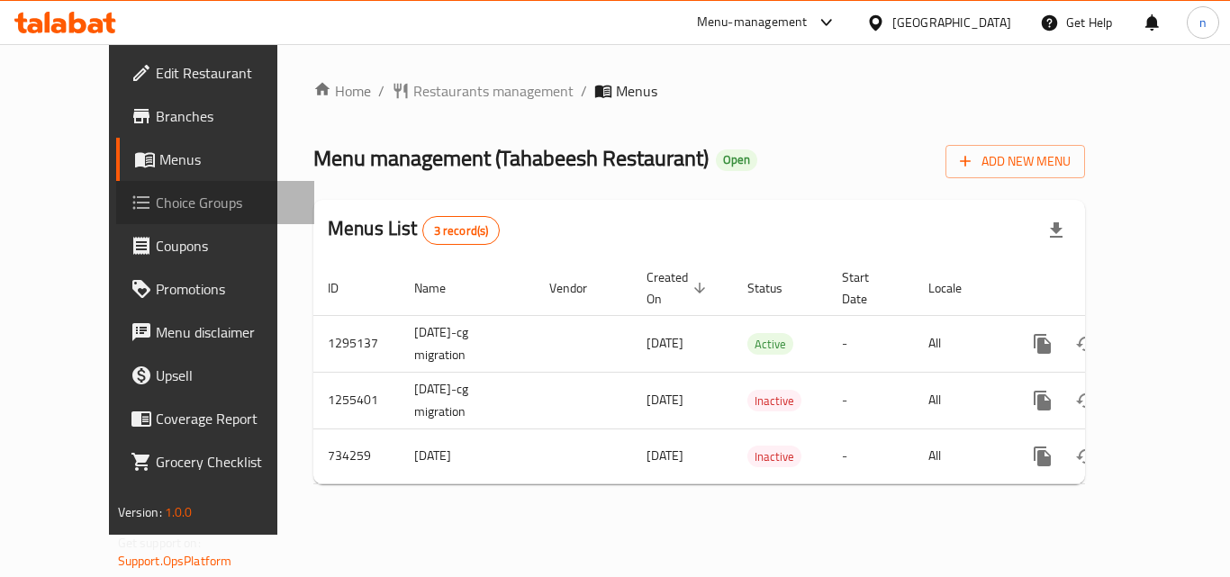
click at [156, 208] on span "Choice Groups" at bounding box center [228, 203] width 144 height 22
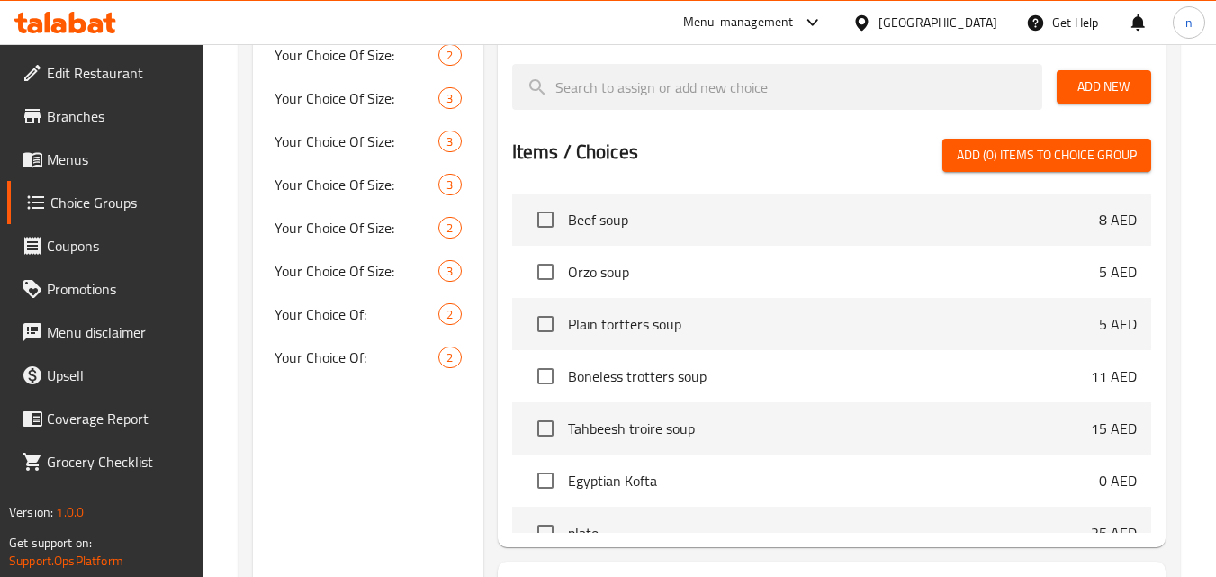
scroll to position [90, 0]
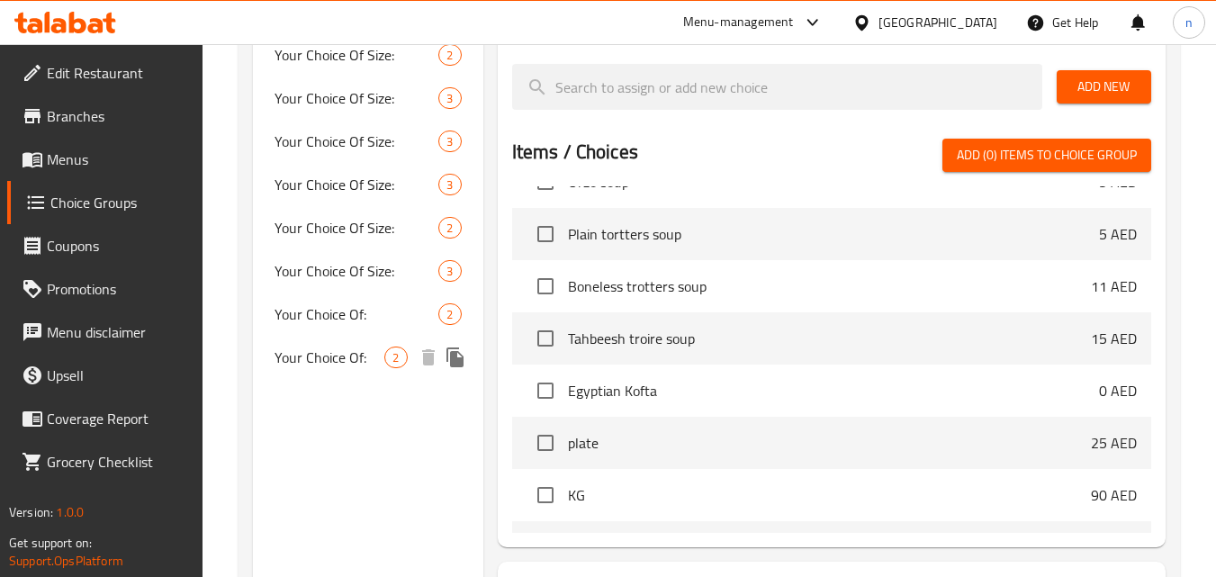
click at [319, 350] on span "Your Choice Of:" at bounding box center [330, 358] width 110 height 22
type input "Your Choice Of:"
type input "إختيارك من:"
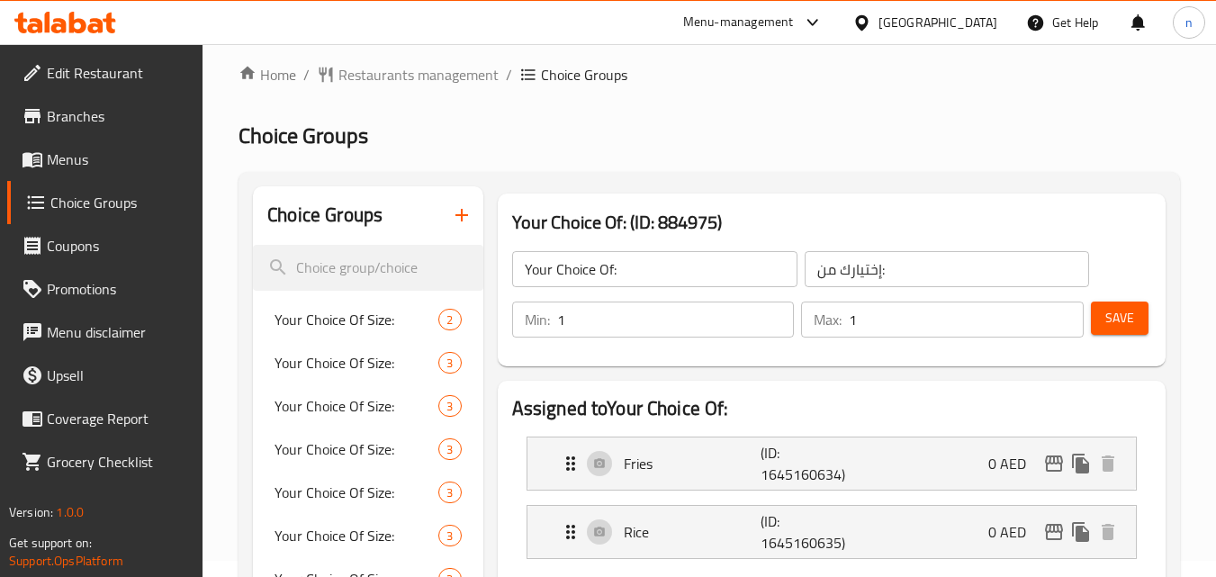
scroll to position [0, 0]
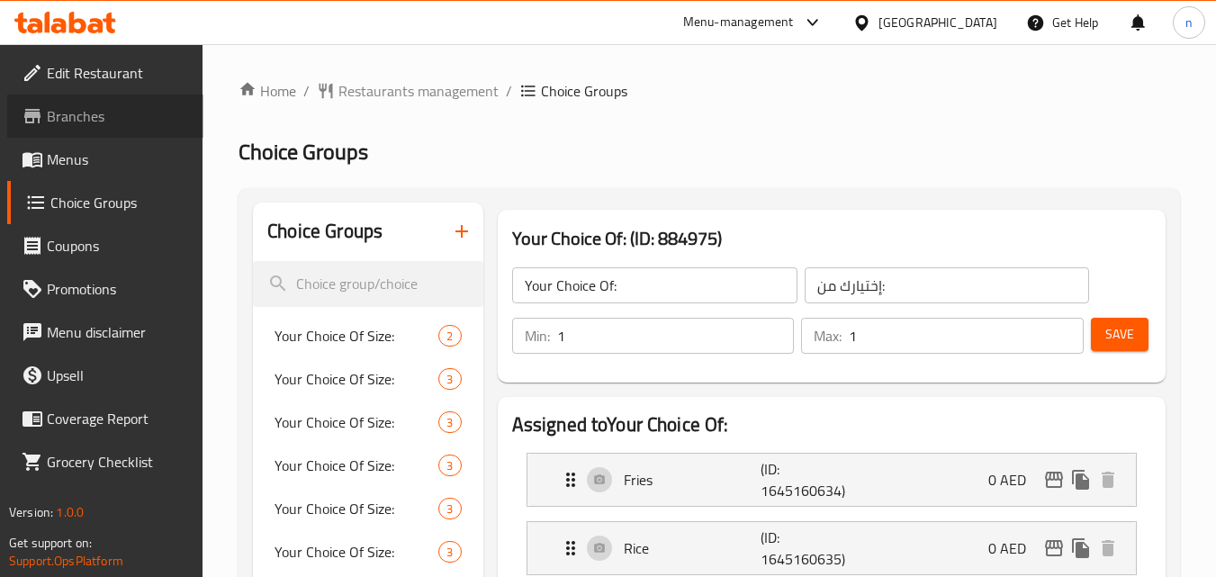
click at [85, 120] on span "Branches" at bounding box center [118, 116] width 142 height 22
